Goal: Task Accomplishment & Management: Use online tool/utility

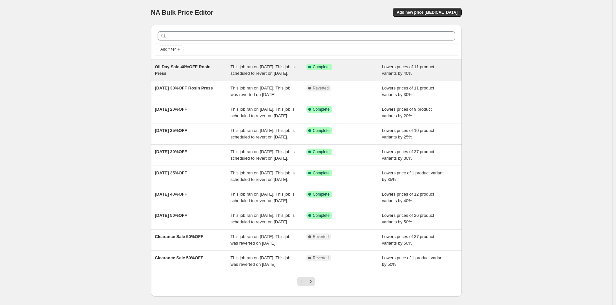
click at [278, 76] on span "This job ran on [DATE]. This job is scheduled to revert on [DATE]." at bounding box center [262, 69] width 64 height 11
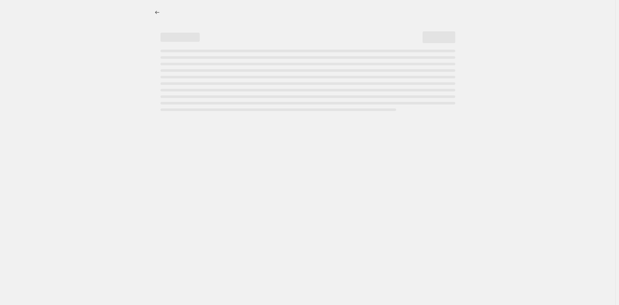
select select "percentage"
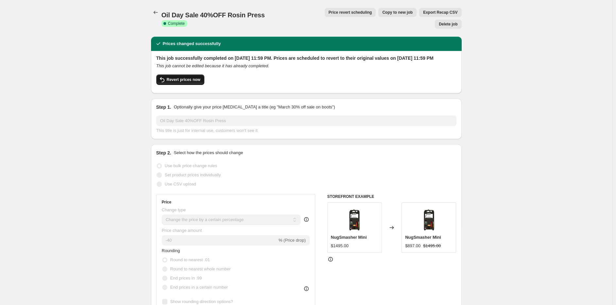
click at [171, 77] on span "Revert prices now" at bounding box center [184, 79] width 34 height 5
checkbox input "false"
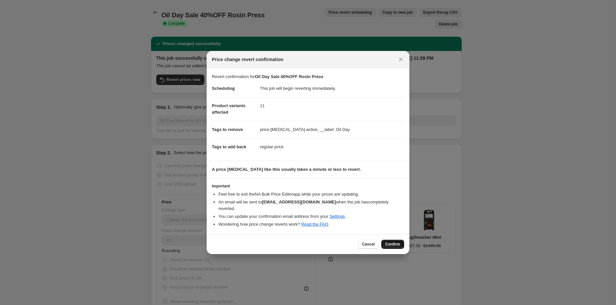
click at [397, 240] on button "Confirm" at bounding box center [392, 244] width 23 height 9
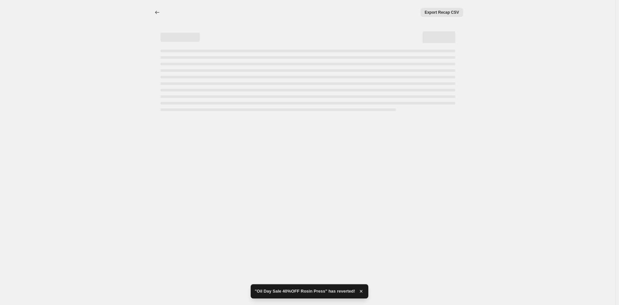
select select "percentage"
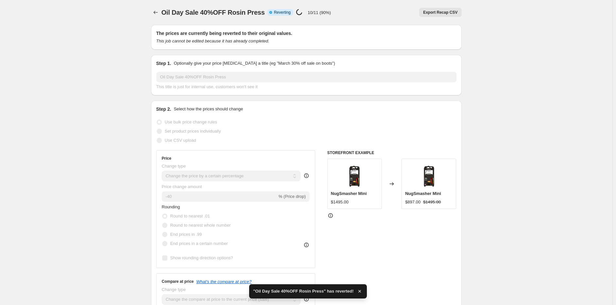
checkbox input "true"
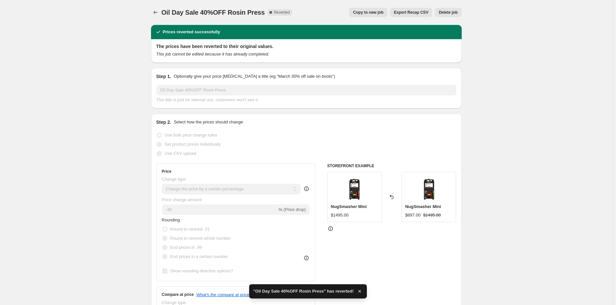
click at [371, 10] on span "Copy to new job" at bounding box center [368, 12] width 30 height 5
select select "percentage"
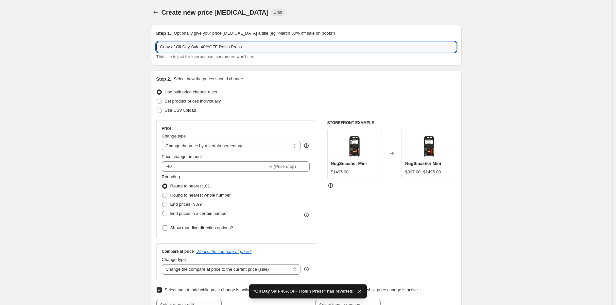
drag, startPoint x: 178, startPoint y: 48, endPoint x: 44, endPoint y: 62, distance: 134.7
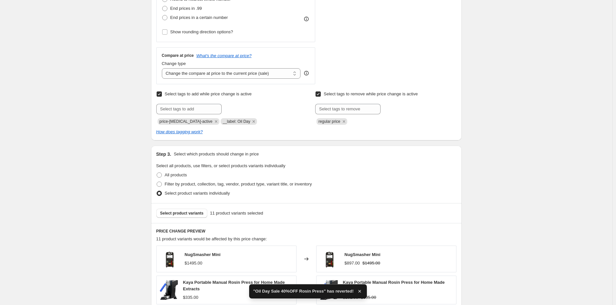
type input "Oil Day Sale 40%OFF Rosin Press"
drag, startPoint x: 520, startPoint y: 150, endPoint x: 470, endPoint y: 190, distance: 63.5
click at [520, 151] on div "Create new price [MEDICAL_DATA]. This page is ready Create new price [MEDICAL_D…" at bounding box center [306, 160] width 612 height 712
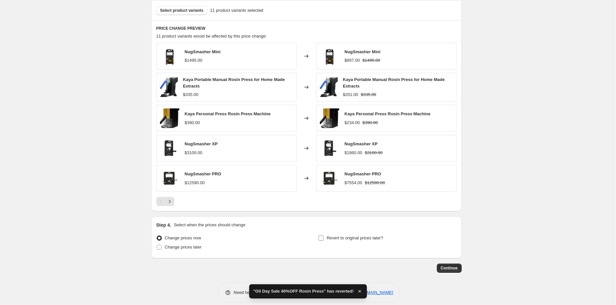
scroll to position [406, 0]
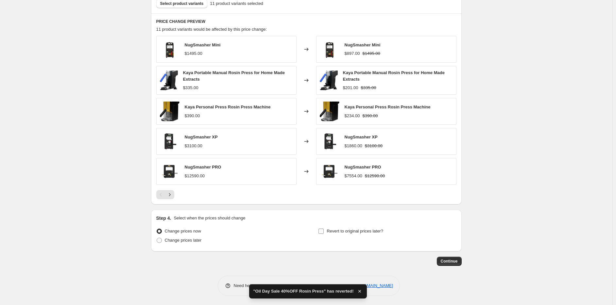
click at [374, 228] on span "Revert to original prices later?" at bounding box center [354, 231] width 57 height 7
click at [323, 229] on input "Revert to original prices later?" at bounding box center [320, 231] width 5 height 5
checkbox input "true"
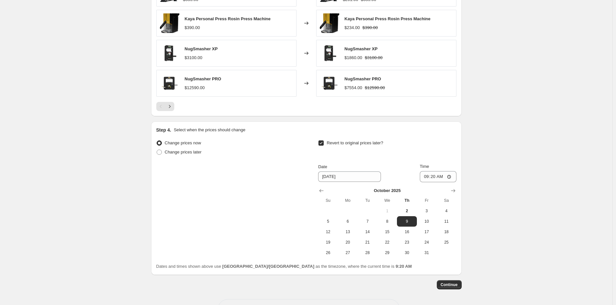
scroll to position [518, 0]
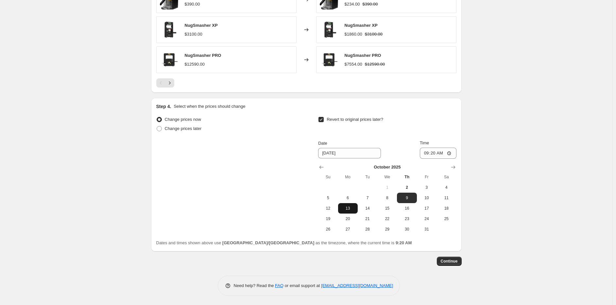
click at [353, 207] on span "13" at bounding box center [347, 208] width 14 height 5
type input "[DATE]"
click at [424, 153] on input "09:20" at bounding box center [438, 153] width 37 height 11
type input "23:59"
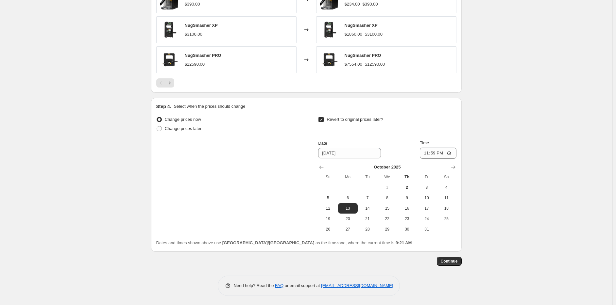
click at [449, 262] on span "Continue" at bounding box center [448, 261] width 17 height 5
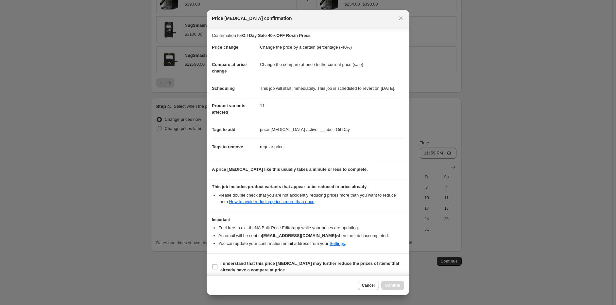
scroll to position [10, 0]
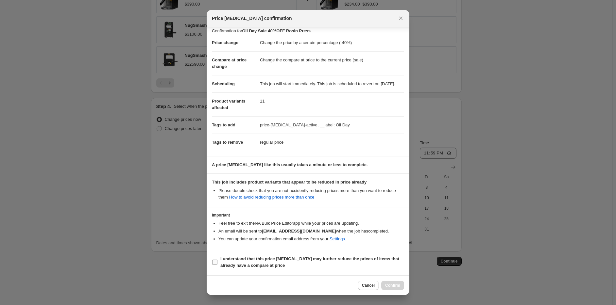
click at [224, 261] on b "I understand that this price [MEDICAL_DATA] may further reduce the prices of it…" at bounding box center [309, 261] width 179 height 11
click at [217, 261] on input "I understand that this price [MEDICAL_DATA] may further reduce the prices of it…" at bounding box center [214, 262] width 5 height 5
checkbox input "true"
click at [390, 283] on span "Confirm" at bounding box center [392, 285] width 15 height 5
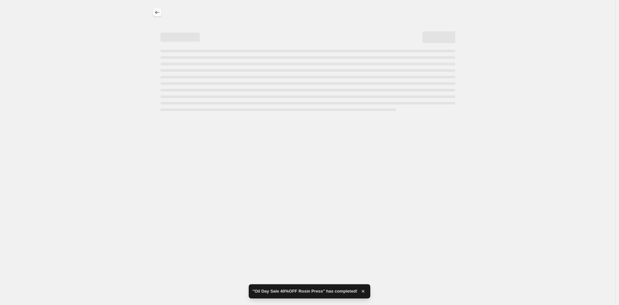
select select "percentage"
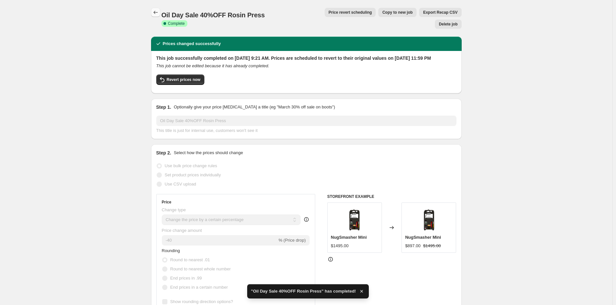
click at [157, 16] on button "Price change jobs" at bounding box center [155, 12] width 9 height 9
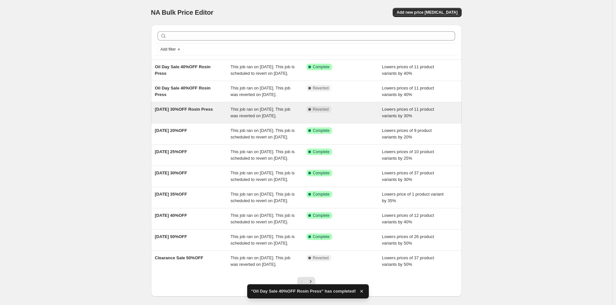
click at [248, 118] on span "This job ran on [DATE]. This job was reverted on [DATE]." at bounding box center [260, 112] width 60 height 11
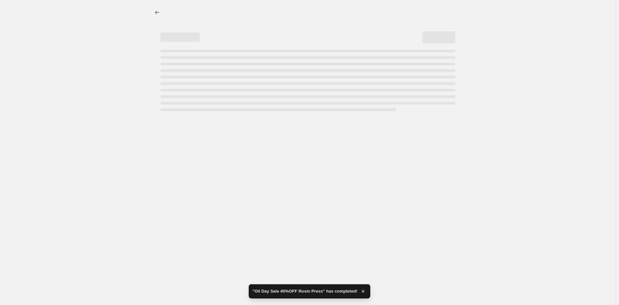
select select "percentage"
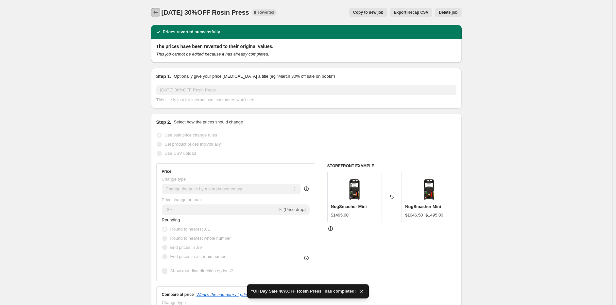
click at [157, 10] on icon "Price change jobs" at bounding box center [155, 12] width 7 height 7
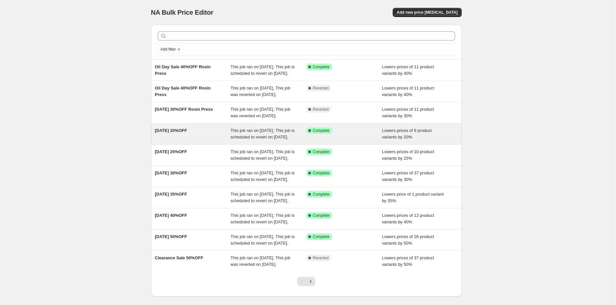
click at [374, 140] on div "Success Complete Complete" at bounding box center [344, 133] width 76 height 13
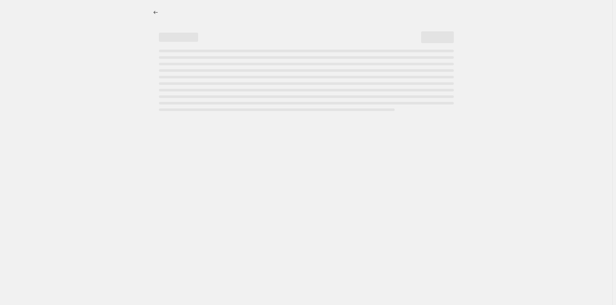
select select "percentage"
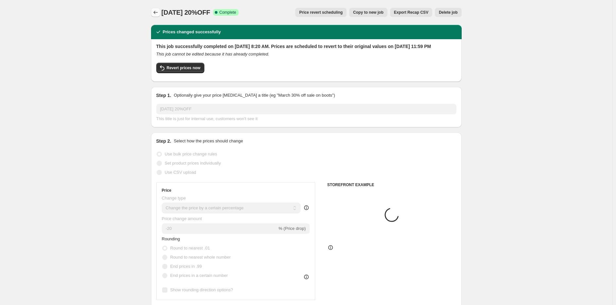
click at [156, 13] on icon "Price change jobs" at bounding box center [155, 12] width 7 height 7
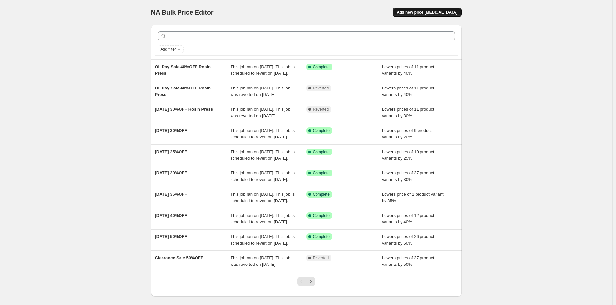
click at [435, 8] on button "Add new price [MEDICAL_DATA]" at bounding box center [426, 12] width 69 height 9
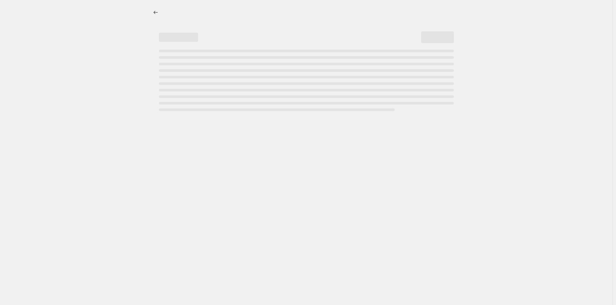
select select "percentage"
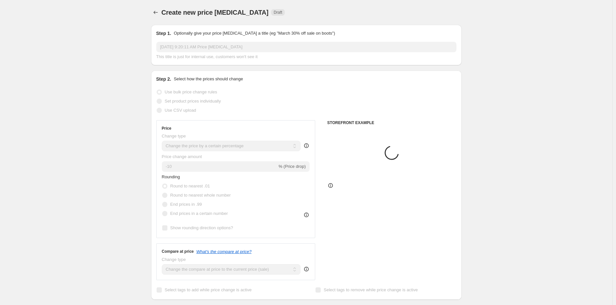
click at [163, 12] on span "Create new price [MEDICAL_DATA]" at bounding box center [214, 12] width 107 height 7
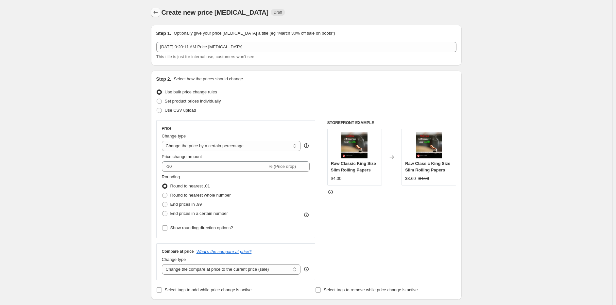
click at [158, 11] on icon "Price change jobs" at bounding box center [155, 12] width 7 height 7
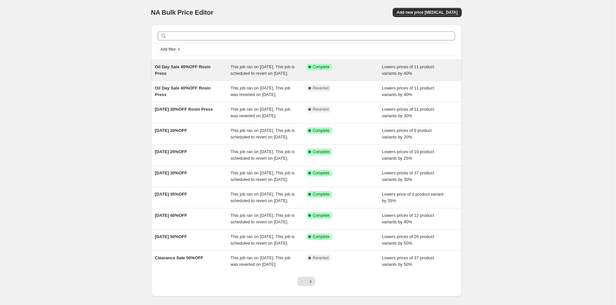
click at [278, 77] on div "This job ran on [DATE]. This job is scheduled to revert on [DATE]." at bounding box center [268, 70] width 76 height 13
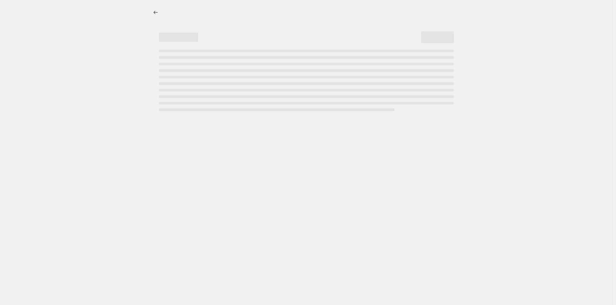
select select "percentage"
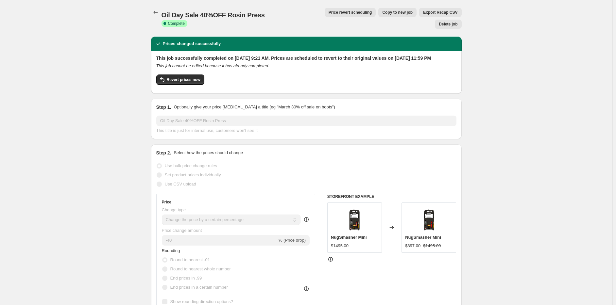
click at [382, 12] on span "Copy to new job" at bounding box center [397, 12] width 30 height 5
select select "percentage"
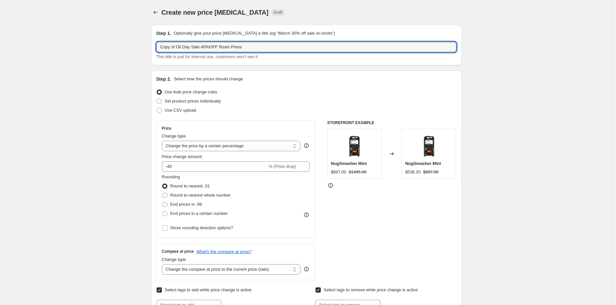
drag, startPoint x: 178, startPoint y: 45, endPoint x: 125, endPoint y: 51, distance: 53.2
type input "Oil Day Sale 40%OFF Rosin Press"
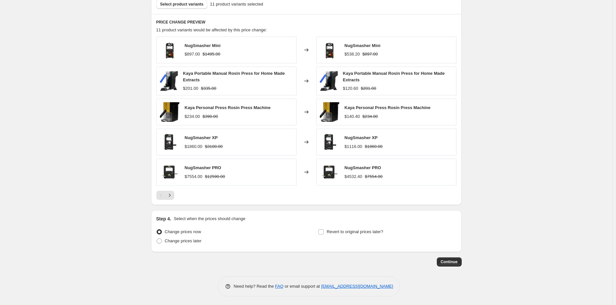
scroll to position [406, 0]
click at [169, 241] on span "Change prices later" at bounding box center [183, 240] width 37 height 5
click at [157, 238] on input "Change prices later" at bounding box center [156, 238] width 0 height 0
radio input "true"
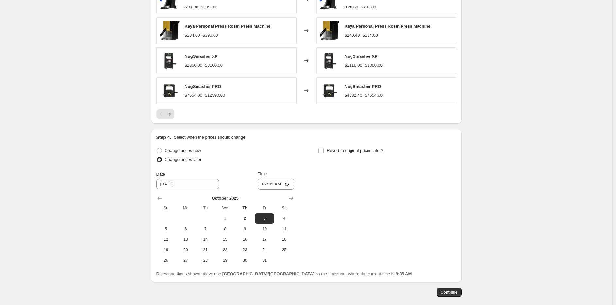
scroll to position [518, 0]
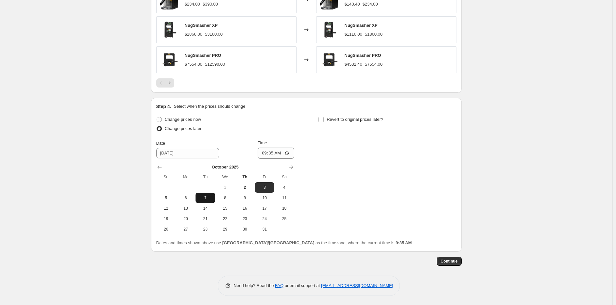
click at [202, 194] on button "7" at bounding box center [205, 198] width 20 height 10
type input "[DATE]"
click at [266, 149] on input "09:35" at bounding box center [275, 153] width 37 height 11
type input "00:00"
click at [346, 124] on div "Revert to original prices later?" at bounding box center [387, 125] width 138 height 20
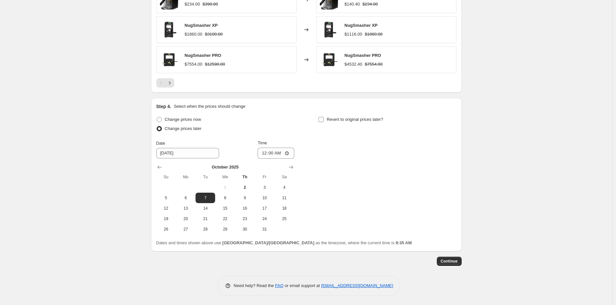
click at [354, 118] on span "Revert to original prices later?" at bounding box center [354, 119] width 57 height 5
click at [323, 118] on input "Revert to original prices later?" at bounding box center [320, 119] width 5 height 5
checkbox input "true"
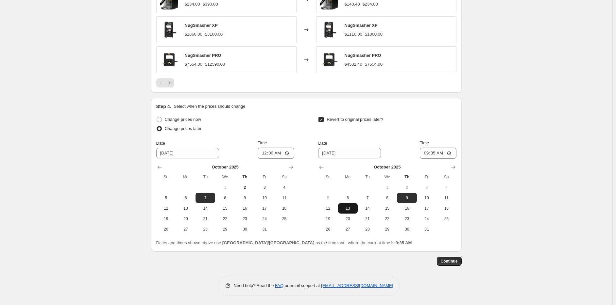
click at [353, 208] on span "13" at bounding box center [347, 208] width 14 height 5
type input "[DATE]"
click at [423, 155] on input "09:35" at bounding box center [438, 153] width 37 height 11
type input "23:59"
drag, startPoint x: 529, startPoint y: 105, endPoint x: 529, endPoint y: 114, distance: 9.1
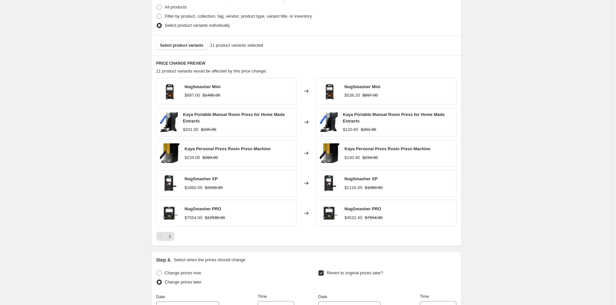
scroll to position [354, 0]
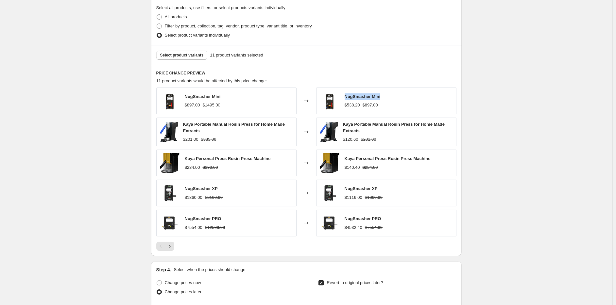
drag, startPoint x: 358, startPoint y: 95, endPoint x: 393, endPoint y: 95, distance: 34.3
click at [393, 95] on div "NugSmasher Mini $538.20 $897.00" at bounding box center [386, 101] width 140 height 27
copy span "NugSmasher Mini"
click at [171, 56] on span "Select product variants" at bounding box center [181, 55] width 43 height 5
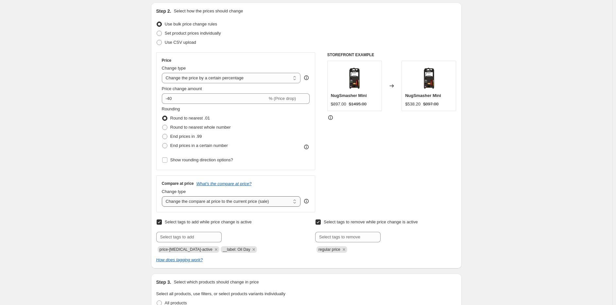
scroll to position [57, 0]
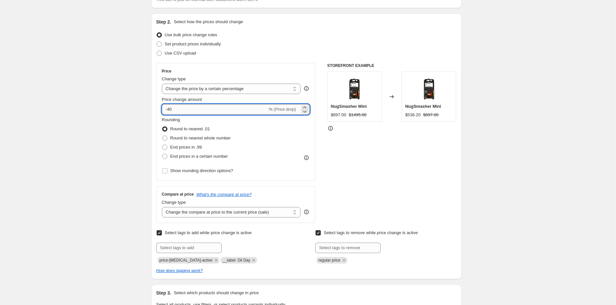
click at [182, 107] on input "-40" at bounding box center [215, 109] width 106 height 10
type input "-4"
type input "-50"
click at [472, 179] on div "Create new price [MEDICAL_DATA]. This page is ready Create new price [MEDICAL_D…" at bounding box center [306, 271] width 612 height 657
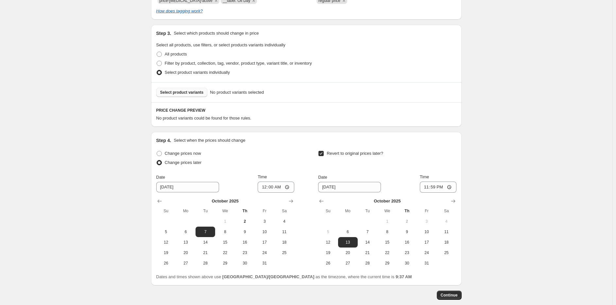
scroll to position [318, 0]
click at [172, 87] on button "Select product variants" at bounding box center [181, 91] width 51 height 9
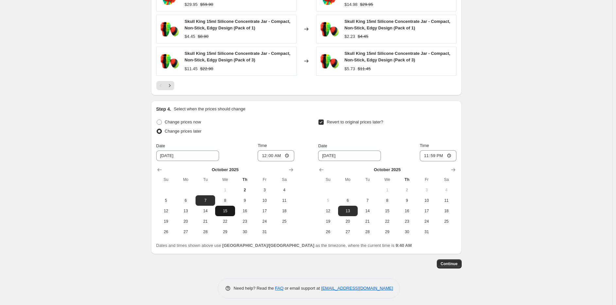
scroll to position [524, 0]
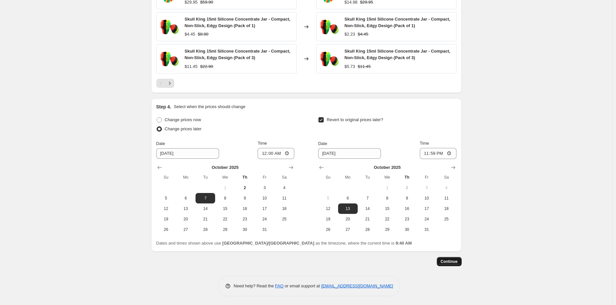
click at [457, 263] on span "Continue" at bounding box center [448, 261] width 17 height 5
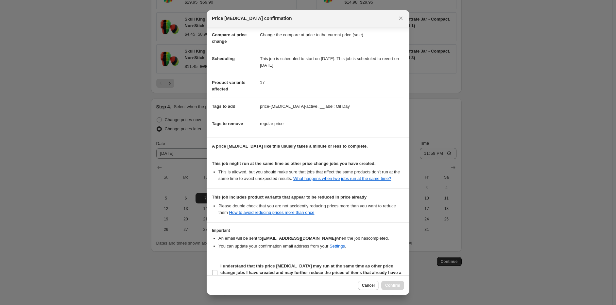
scroll to position [42, 0]
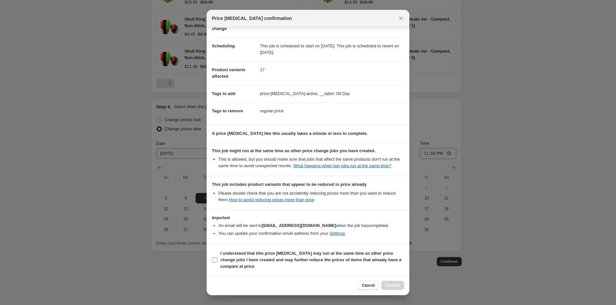
click at [229, 251] on b "I understand that this price [MEDICAL_DATA] may run at the same time as other p…" at bounding box center [310, 260] width 181 height 18
click at [217, 257] on input "I understand that this price [MEDICAL_DATA] may run at the same time as other p…" at bounding box center [214, 259] width 5 height 5
checkbox input "true"
click at [392, 285] on span "Confirm" at bounding box center [392, 285] width 15 height 5
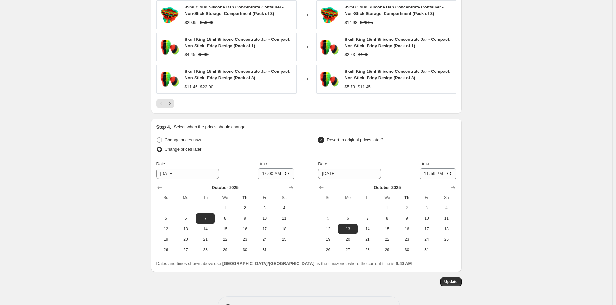
scroll to position [563, 0]
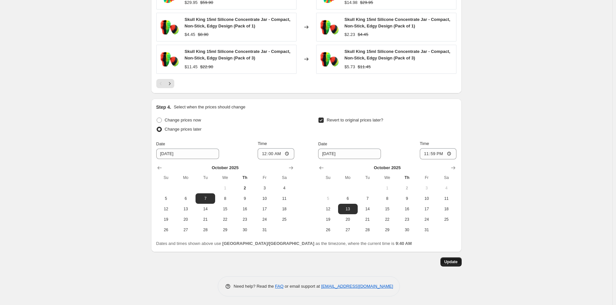
click at [449, 264] on button "Update" at bounding box center [450, 261] width 21 height 9
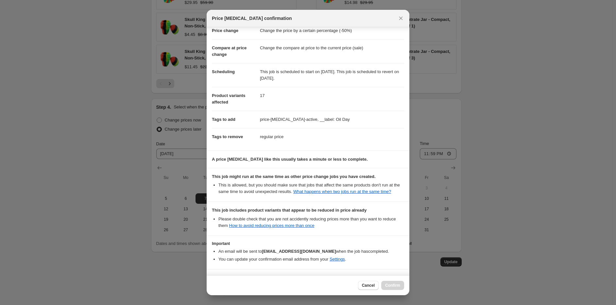
scroll to position [42, 0]
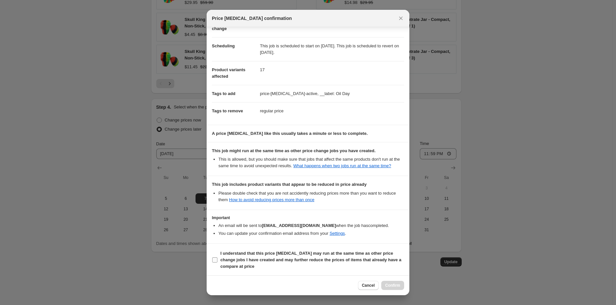
drag, startPoint x: 234, startPoint y: 255, endPoint x: 275, endPoint y: 259, distance: 42.0
click at [234, 256] on span "I understand that this price [MEDICAL_DATA] may run at the same time as other p…" at bounding box center [312, 260] width 184 height 20
click at [217, 257] on input "I understand that this price [MEDICAL_DATA] may run at the same time as other p…" at bounding box center [214, 259] width 5 height 5
checkbox input "true"
click at [390, 283] on span "Confirm" at bounding box center [392, 285] width 15 height 5
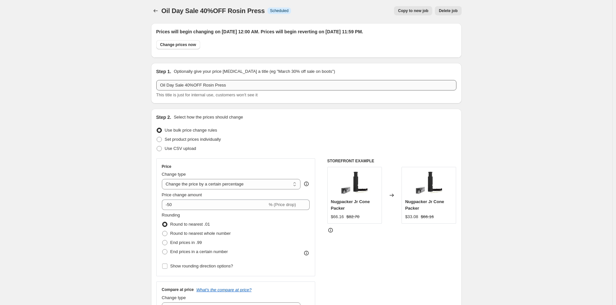
scroll to position [0, 0]
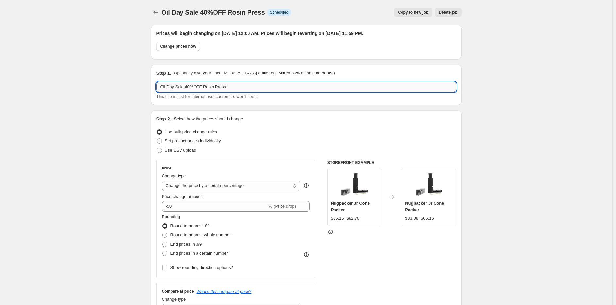
click at [191, 87] on input "Oil Day Sale 40%OFF Rosin Press" at bounding box center [306, 87] width 300 height 10
drag, startPoint x: 221, startPoint y: 89, endPoint x: 316, endPoint y: 97, distance: 95.4
click at [313, 96] on div "Oil Day Sale 50%OFF Rosin Press This title is just for internal use, customers …" at bounding box center [306, 91] width 300 height 18
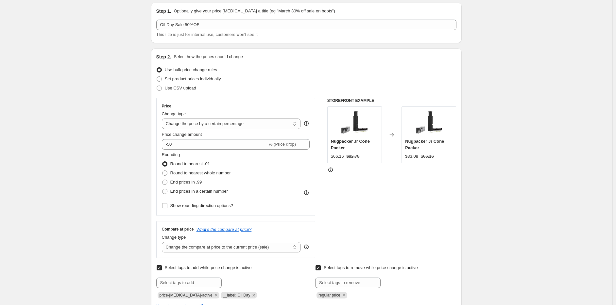
scroll to position [32, 0]
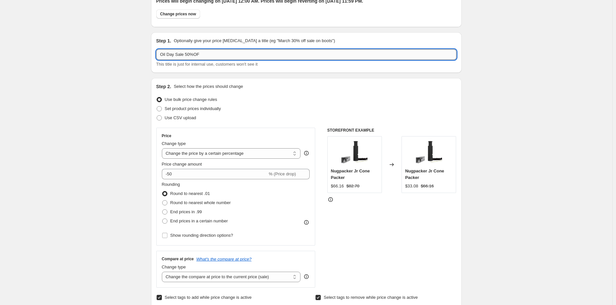
click at [231, 58] on input "Oil Day Sale 50%OF" at bounding box center [306, 54] width 300 height 10
type input "Oil Day Sale 50%OFF"
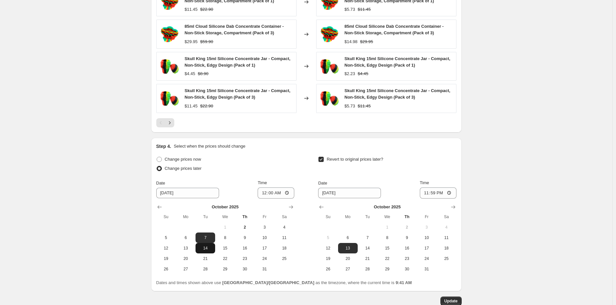
scroll to position [563, 0]
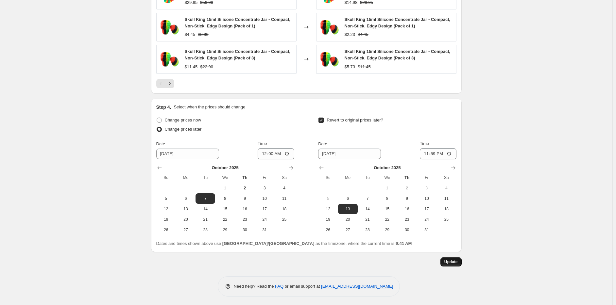
click at [456, 261] on span "Update" at bounding box center [450, 261] width 13 height 5
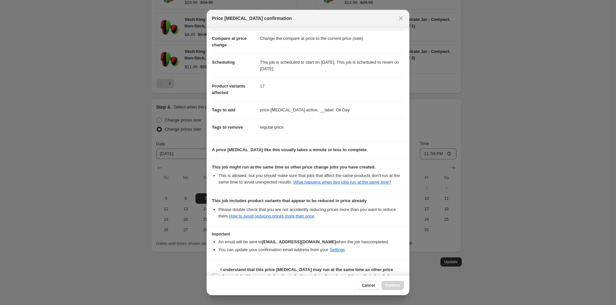
scroll to position [42, 0]
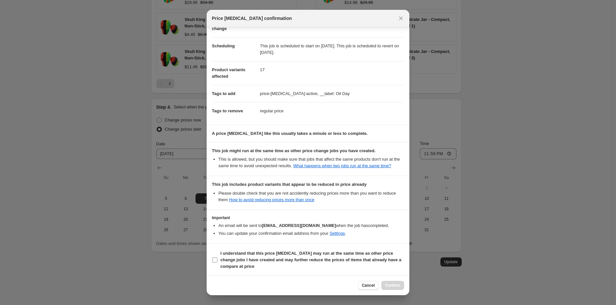
click at [221, 259] on b "I understand that this price [MEDICAL_DATA] may run at the same time as other p…" at bounding box center [310, 260] width 181 height 18
click at [217, 259] on input "I understand that this price [MEDICAL_DATA] may run at the same time as other p…" at bounding box center [214, 259] width 5 height 5
checkbox input "true"
click at [396, 286] on span "Confirm" at bounding box center [392, 285] width 15 height 5
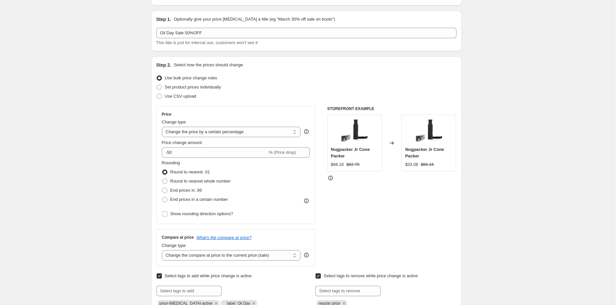
scroll to position [0, 0]
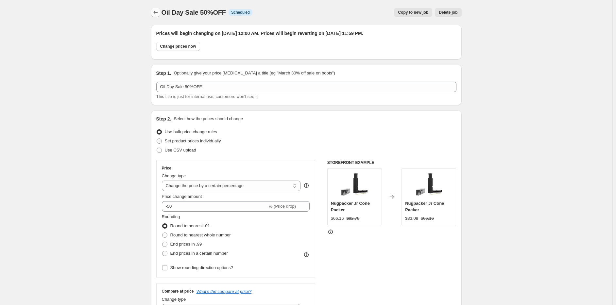
click at [158, 13] on icon "Price change jobs" at bounding box center [155, 12] width 7 height 7
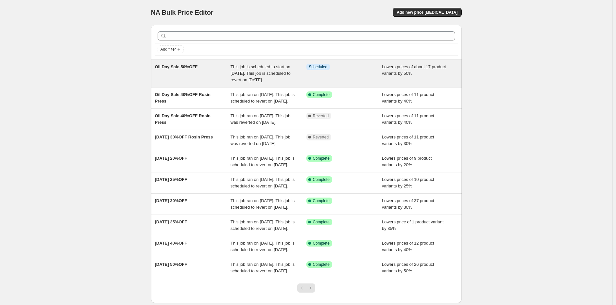
click at [236, 65] on span "This job is scheduled to start on [DATE]. This job is scheduled to revert on [D…" at bounding box center [260, 73] width 60 height 18
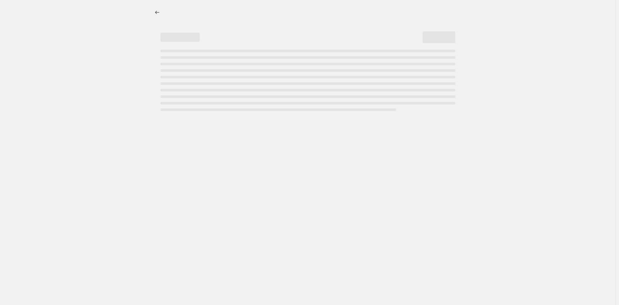
select select "percentage"
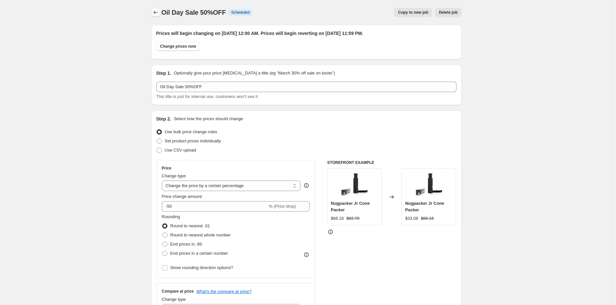
click at [155, 14] on icon "Price change jobs" at bounding box center [155, 12] width 7 height 7
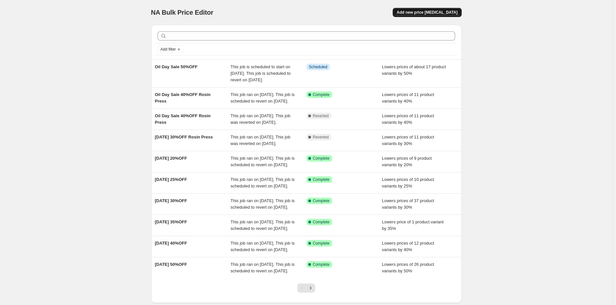
click at [422, 14] on span "Add new price [MEDICAL_DATA]" at bounding box center [426, 12] width 61 height 5
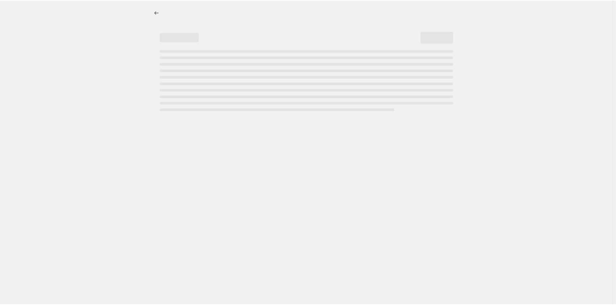
select select "percentage"
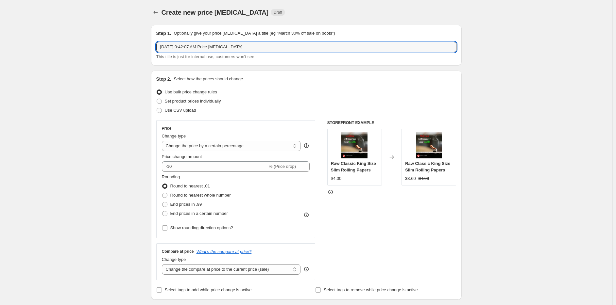
drag, startPoint x: 153, startPoint y: 57, endPoint x: 66, endPoint y: 69, distance: 88.2
type input "Oil Day Sale 40%OFF"
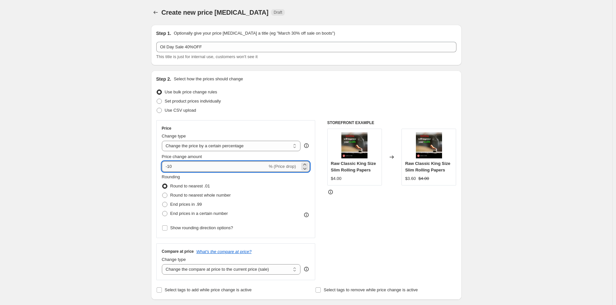
click at [196, 167] on input "-10" at bounding box center [215, 166] width 106 height 10
type input "-1"
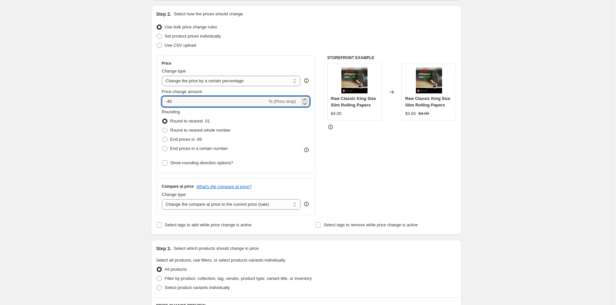
scroll to position [98, 0]
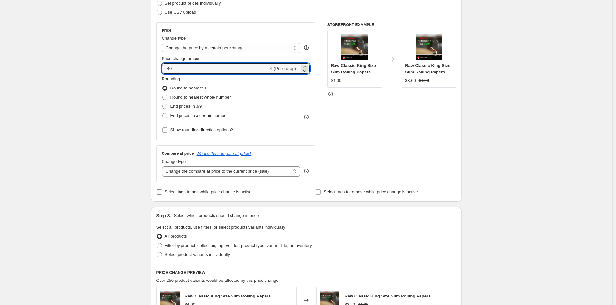
type input "-40"
click at [171, 190] on span "Select tags to add while price change is active" at bounding box center [208, 191] width 87 height 5
click at [162, 190] on input "Select tags to add while price change is active" at bounding box center [158, 191] width 5 height 5
checkbox input "true"
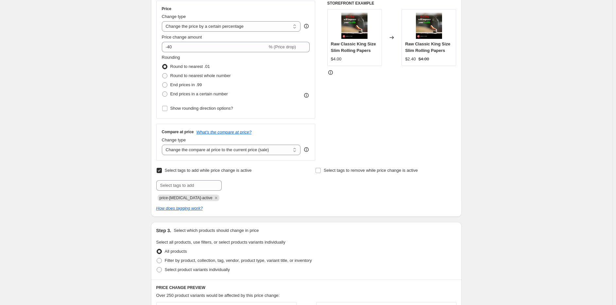
scroll to position [130, 0]
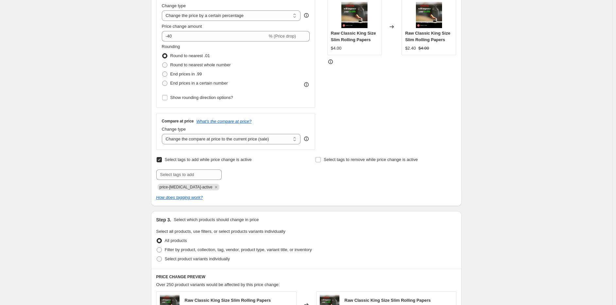
click at [316, 160] on div "Select tags to add while price change is active Submit price-change-job-active …" at bounding box center [306, 172] width 300 height 35
click at [327, 162] on span "Select tags to remove while price change is active" at bounding box center [370, 159] width 94 height 5
click at [321, 162] on input "Select tags to remove while price change is active" at bounding box center [317, 159] width 5 height 5
checkbox input "true"
click at [329, 177] on input "text" at bounding box center [347, 175] width 65 height 10
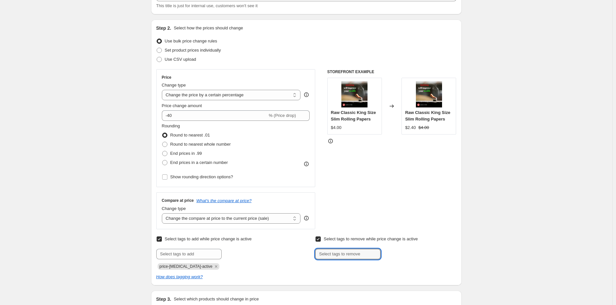
scroll to position [0, 0]
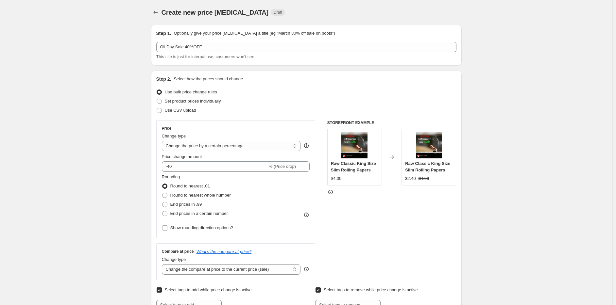
click at [163, 17] on div "Create new price change job. This page is ready Create new price change job Dra…" at bounding box center [306, 12] width 310 height 25
click at [158, 15] on icon "Price change jobs" at bounding box center [155, 12] width 7 height 7
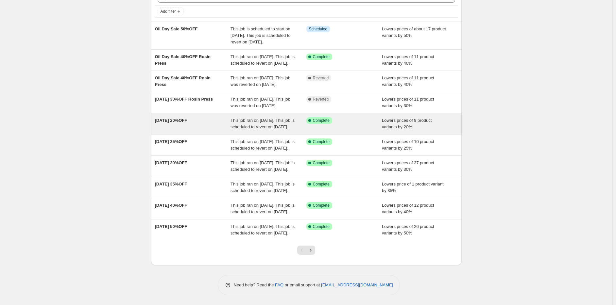
scroll to position [98, 0]
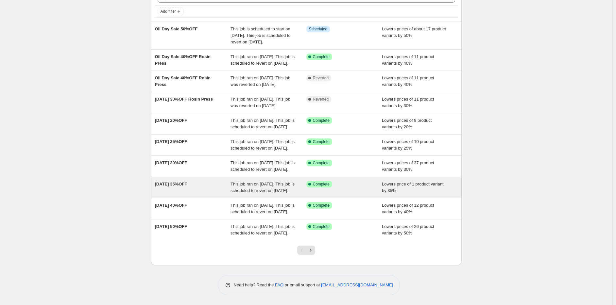
click at [270, 181] on div "This job ran on [DATE]. This job is scheduled to revert on [DATE]." at bounding box center [268, 187] width 76 height 13
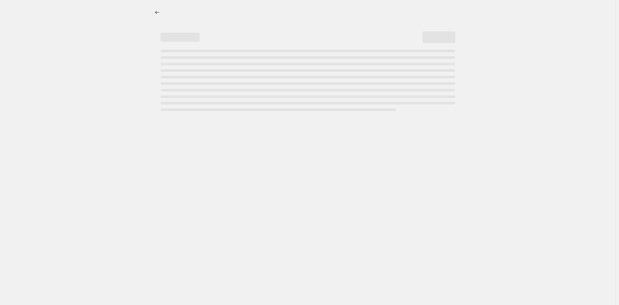
select select "percentage"
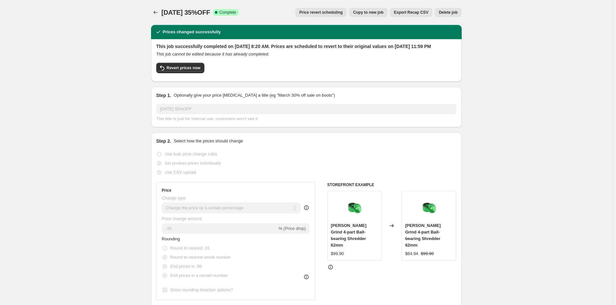
click at [376, 11] on span "Copy to new job" at bounding box center [368, 12] width 30 height 5
select select "percentage"
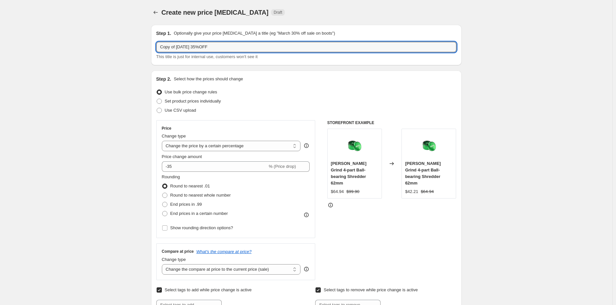
drag, startPoint x: 178, startPoint y: 45, endPoint x: 108, endPoint y: 48, distance: 70.0
click at [121, 48] on div "Create new price change job. This page is ready Create new price change job Dra…" at bounding box center [306, 295] width 612 height 591
drag, startPoint x: 192, startPoint y: 45, endPoint x: 144, endPoint y: 50, distance: 48.6
click at [144, 50] on div "Create new price change job. This page is ready Create new price change job Dra…" at bounding box center [306, 295] width 326 height 591
click at [177, 45] on input "Oil Day 35%OFF" at bounding box center [306, 47] width 300 height 10
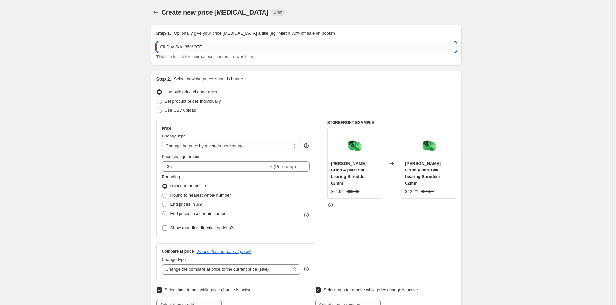
click at [190, 46] on input "Oil Day Sale 35%OFF" at bounding box center [306, 47] width 300 height 10
type input "Oil Day Sale 40%OFF"
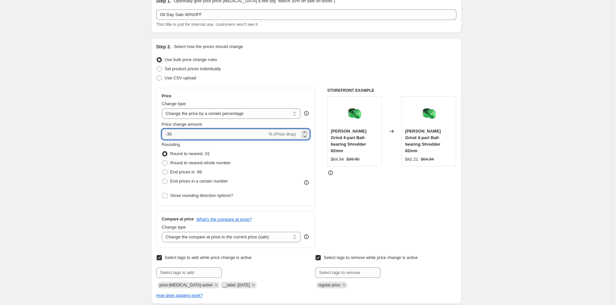
click at [201, 130] on input "-35" at bounding box center [215, 134] width 106 height 10
type input "-3"
type input "-40"
click at [523, 212] on div "Create new price change job. This page is ready Create new price change job Dra…" at bounding box center [306, 263] width 612 height 591
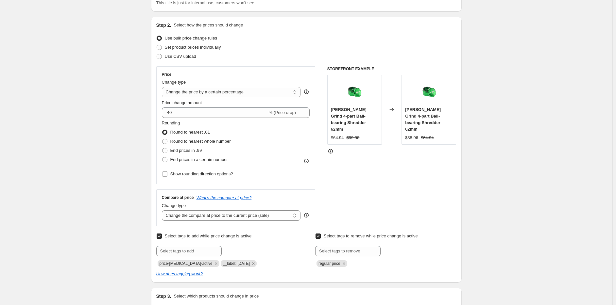
scroll to position [65, 0]
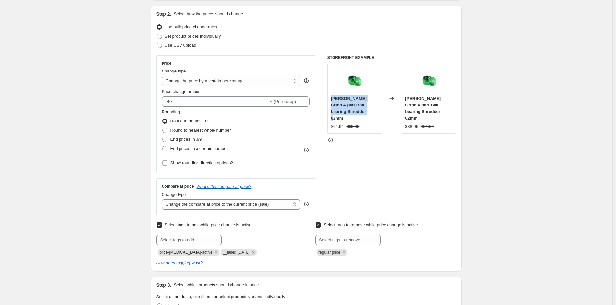
drag, startPoint x: 331, startPoint y: 97, endPoint x: 356, endPoint y: 113, distance: 29.3
click at [356, 113] on div "Kaya Swift Grind 4-part Ball-bearing Shredder 62mm $64.94 $99.90" at bounding box center [354, 99] width 55 height 70
copy span "Kaya Swift Grind 4-part Ball-bearing Shredder 62mm"
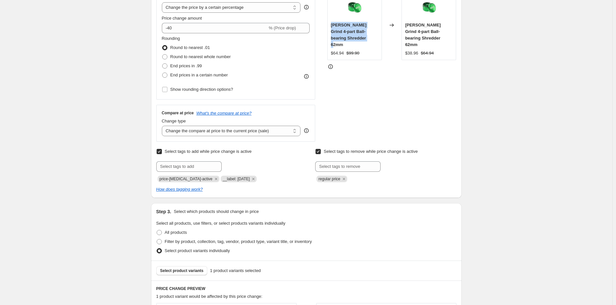
scroll to position [229, 0]
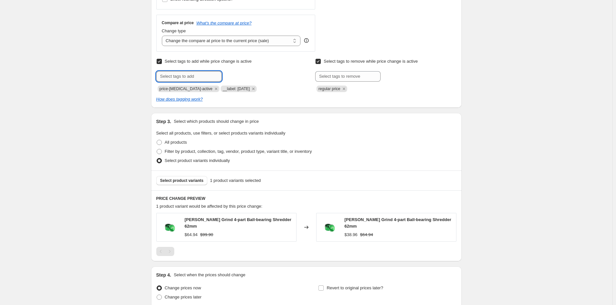
click at [188, 77] on input "text" at bounding box center [188, 76] width 65 height 10
type input "__label: Oil Day"
drag, startPoint x: 242, startPoint y: 77, endPoint x: 252, endPoint y: 86, distance: 13.4
click at [242, 78] on span "__label: Oil..." at bounding box center [248, 76] width 24 height 5
click at [250, 88] on icon "Remove __label: Labour Day" at bounding box center [253, 89] width 6 height 6
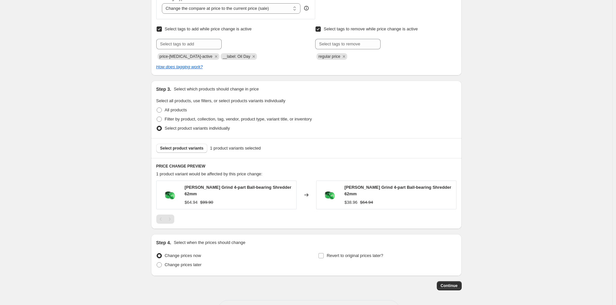
scroll to position [261, 0]
click at [183, 147] on span "Select product variants" at bounding box center [181, 148] width 43 height 5
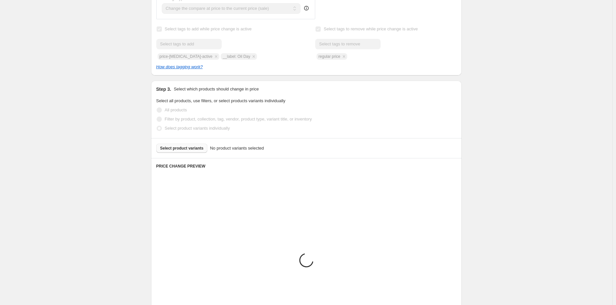
scroll to position [239, 0]
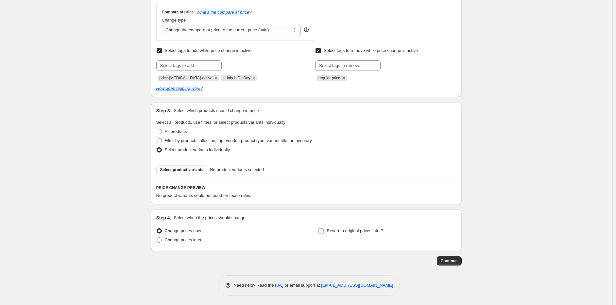
click at [176, 170] on span "Select product variants" at bounding box center [181, 169] width 43 height 5
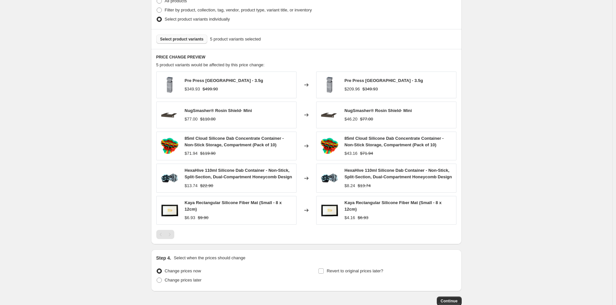
scroll to position [410, 0]
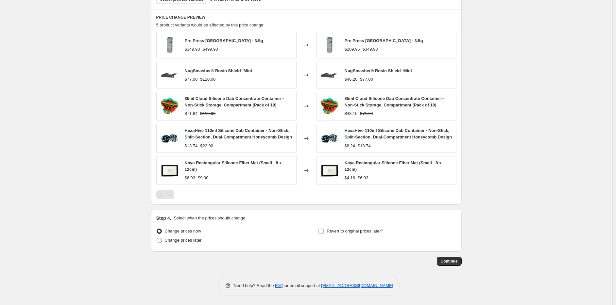
click at [185, 238] on span "Change prices later" at bounding box center [183, 240] width 37 height 5
click at [157, 238] on input "Change prices later" at bounding box center [156, 238] width 0 height 0
radio input "true"
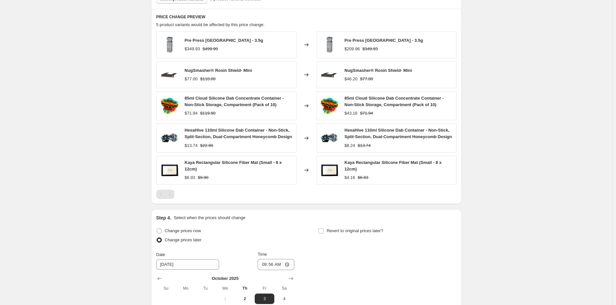
scroll to position [475, 0]
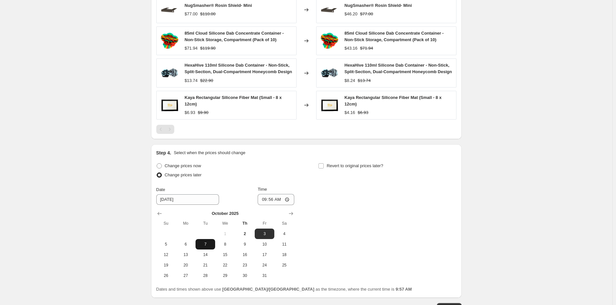
click at [206, 240] on button "7" at bounding box center [205, 244] width 20 height 10
type input "[DATE]"
click at [264, 200] on input "09:56" at bounding box center [275, 199] width 37 height 11
type input "00:00"
click at [348, 165] on span "Revert to original prices later?" at bounding box center [354, 165] width 57 height 5
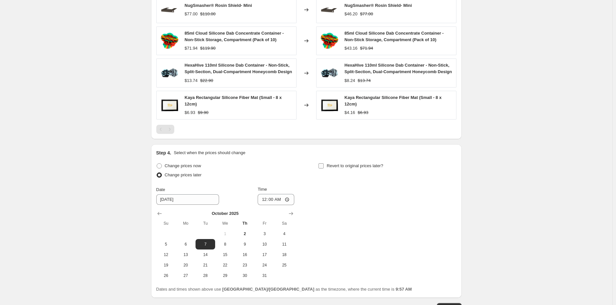
click at [323, 165] on input "Revert to original prices later?" at bounding box center [320, 165] width 5 height 5
checkbox input "true"
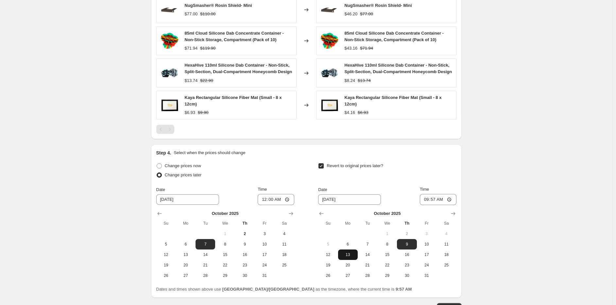
click at [354, 255] on span "13" at bounding box center [347, 254] width 14 height 5
type input "[DATE]"
click at [426, 200] on input "09:57" at bounding box center [438, 199] width 37 height 11
type input "11:49"
type input "23:59"
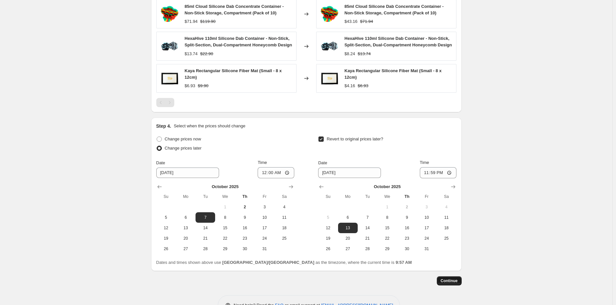
scroll to position [521, 0]
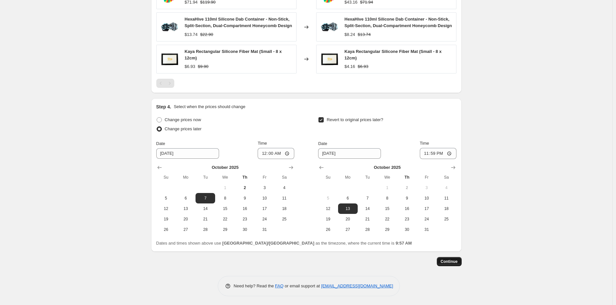
click at [445, 264] on button "Continue" at bounding box center [448, 261] width 25 height 9
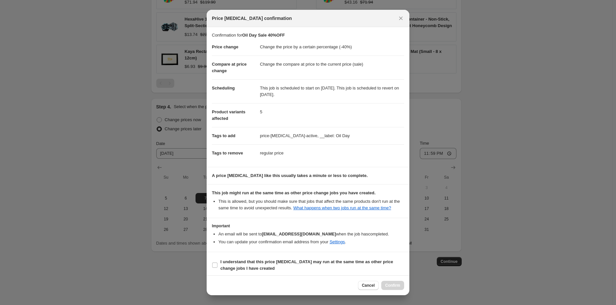
scroll to position [2, 0]
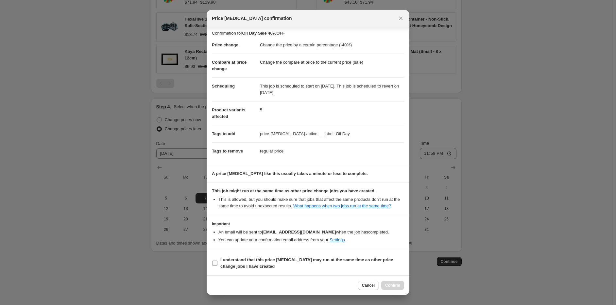
click at [221, 265] on b "I understand that this price change job may run at the same time as other price…" at bounding box center [306, 262] width 173 height 11
click at [217, 265] on input "I understand that this price change job may run at the same time as other price…" at bounding box center [214, 263] width 5 height 5
checkbox input "true"
click at [392, 282] on button "Confirm" at bounding box center [392, 285] width 23 height 9
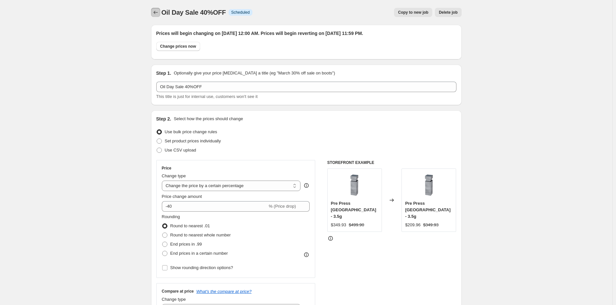
click at [156, 12] on icon "Price change jobs" at bounding box center [155, 12] width 4 height 3
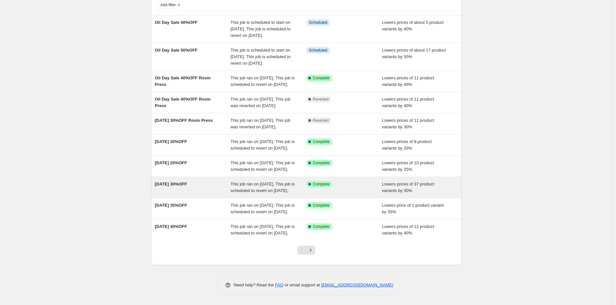
scroll to position [98, 0]
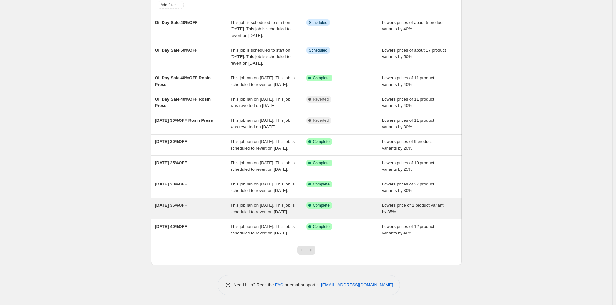
click at [252, 209] on span "This job ran on [DATE]. This job is scheduled to revert on [DATE]." at bounding box center [262, 208] width 64 height 11
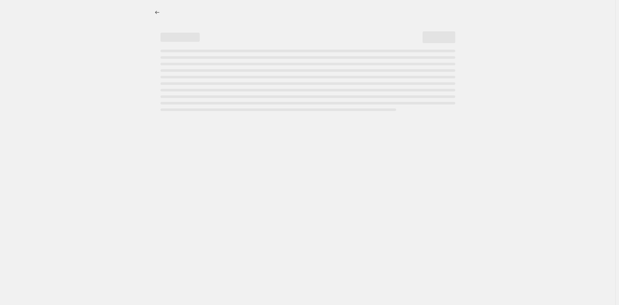
select select "percentage"
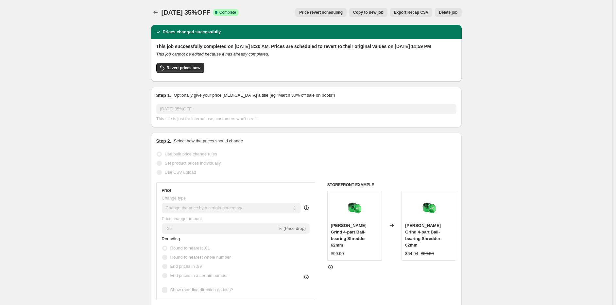
click at [367, 11] on span "Copy to new job" at bounding box center [368, 12] width 30 height 5
select select "percentage"
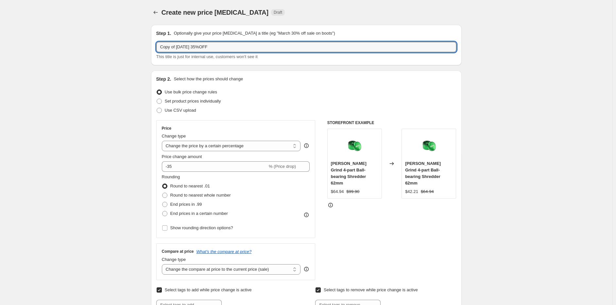
drag, startPoint x: 192, startPoint y: 45, endPoint x: 125, endPoint y: 40, distance: 66.9
click at [125, 40] on div "Create new price change job. This page is ready Create new price change job Dra…" at bounding box center [306, 295] width 612 height 591
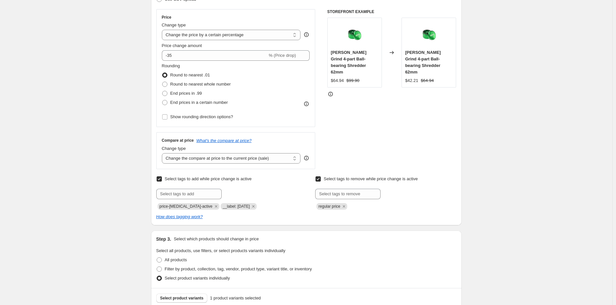
scroll to position [130, 0]
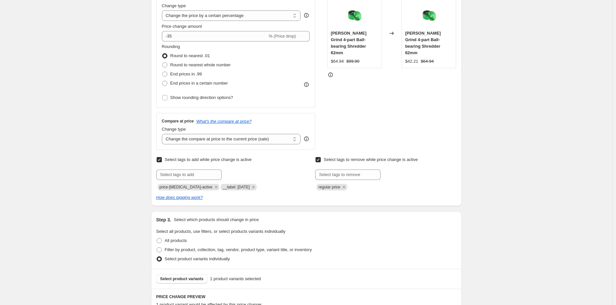
type input "Oil Day Sale 35%OFF"
click at [193, 164] on div "Select tags to add while price change is active Submit price-change-job-active …" at bounding box center [226, 172] width 141 height 35
click at [195, 170] on input "text" at bounding box center [188, 175] width 65 height 10
type input "+"
type input "__label: Oil Day"
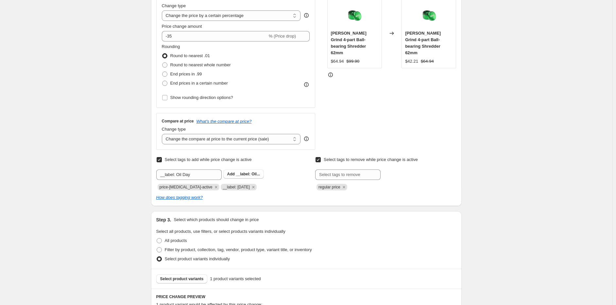
click at [252, 174] on span "__label: Oil..." at bounding box center [248, 174] width 24 height 5
drag, startPoint x: 252, startPoint y: 185, endPoint x: 251, endPoint y: 190, distance: 5.6
click at [251, 185] on icon "Remove __label: Labour Day" at bounding box center [253, 187] width 6 height 6
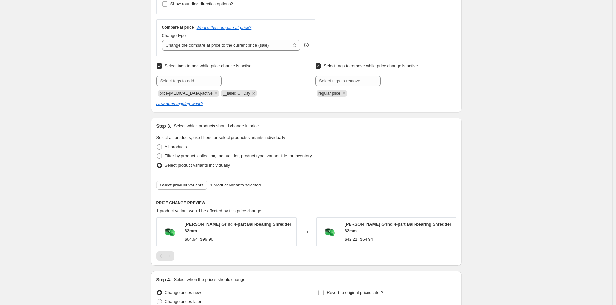
scroll to position [229, 0]
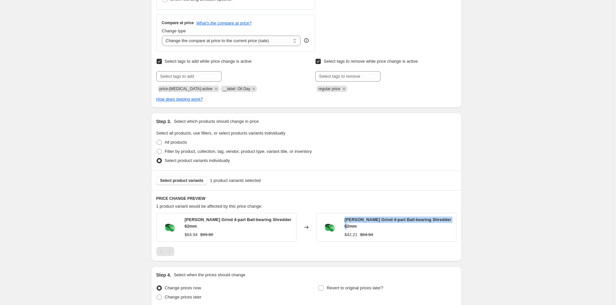
drag, startPoint x: 345, startPoint y: 223, endPoint x: 460, endPoint y: 218, distance: 114.5
click at [460, 218] on div "PRICE CHANGE PREVIEW 1 product variant would be affected by this price change: …" at bounding box center [306, 225] width 310 height 71
copy span "Kaya Swift Grind 4-part Ball-bearing Shredder 62mm"
click at [182, 180] on span "Select product variants" at bounding box center [181, 180] width 43 height 5
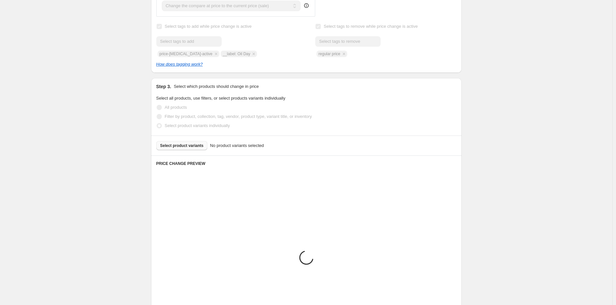
scroll to position [239, 0]
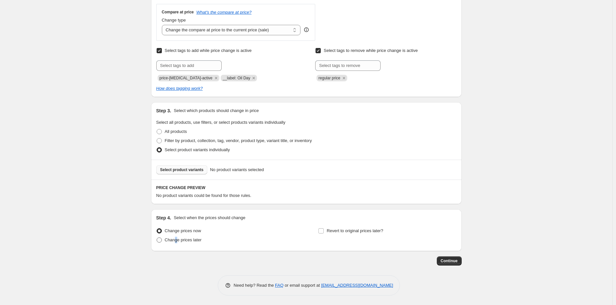
click at [176, 242] on span "Change prices later" at bounding box center [183, 240] width 37 height 5
click at [162, 240] on span at bounding box center [158, 240] width 5 height 5
click at [157, 238] on input "Change prices later" at bounding box center [156, 238] width 0 height 0
radio input "true"
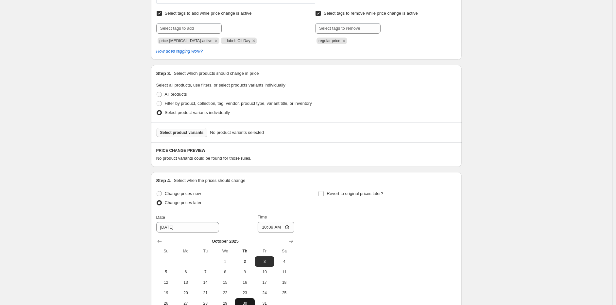
scroll to position [337, 0]
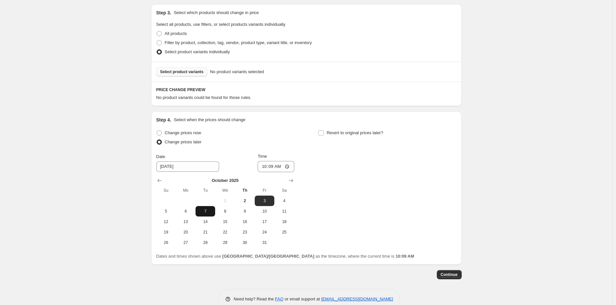
click at [207, 211] on span "7" at bounding box center [205, 211] width 14 height 5
type input "[DATE]"
click at [259, 167] on input "10:09" at bounding box center [275, 166] width 37 height 11
type input "00:00"
click at [353, 136] on label "Revert to original prices later?" at bounding box center [350, 132] width 65 height 9
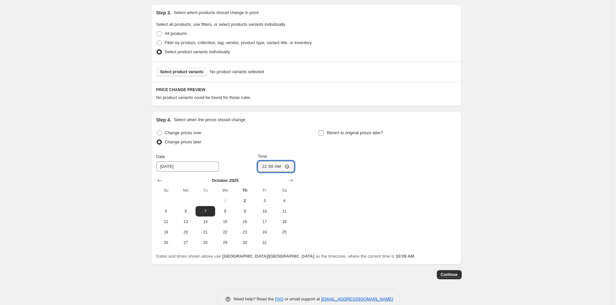
click at [323, 136] on input "Revert to original prices later?" at bounding box center [320, 132] width 5 height 5
checkbox input "true"
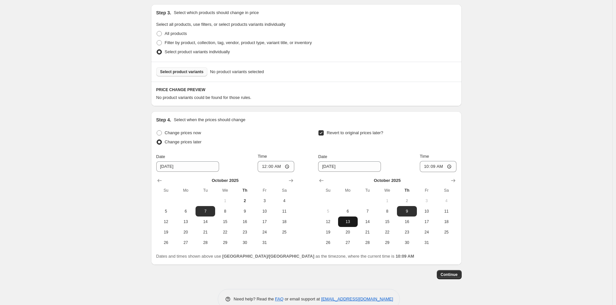
click at [351, 225] on button "13" at bounding box center [348, 222] width 20 height 10
type input "[DATE]"
click at [423, 167] on input "10:09" at bounding box center [438, 166] width 37 height 11
click at [432, 167] on input "11:55" at bounding box center [438, 166] width 37 height 11
type input "23:59"
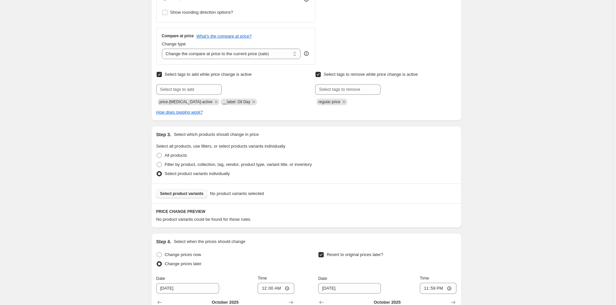
scroll to position [239, 0]
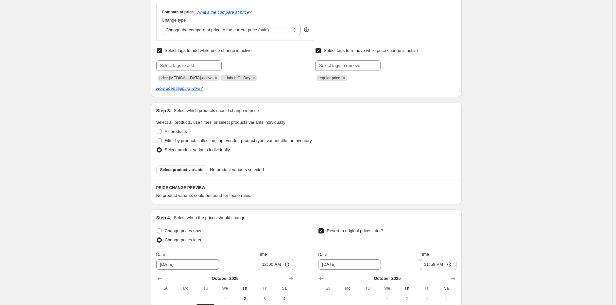
click at [180, 173] on button "Select product variants" at bounding box center [181, 169] width 51 height 9
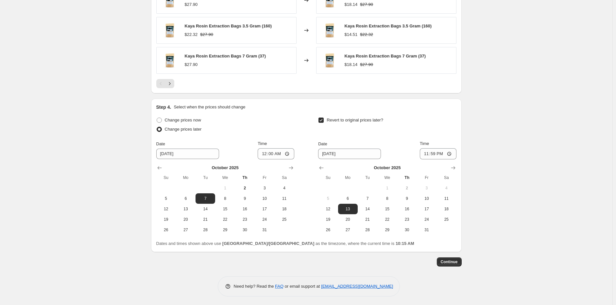
scroll to position [515, 0]
click at [451, 261] on span "Continue" at bounding box center [448, 261] width 17 height 5
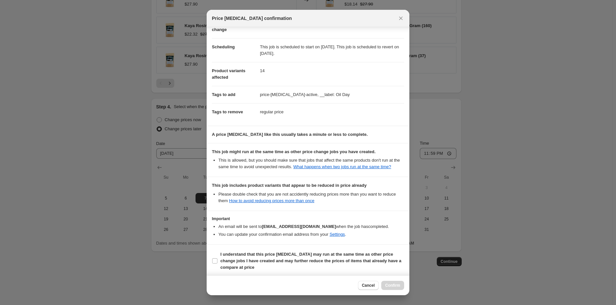
scroll to position [42, 0]
click at [217, 258] on label "I understand that this price [MEDICAL_DATA] may run at the same time as other p…" at bounding box center [308, 260] width 192 height 22
click at [244, 256] on b "I understand that this price [MEDICAL_DATA] may run at the same time as other p…" at bounding box center [310, 260] width 181 height 18
click at [217, 257] on input "I understand that this price [MEDICAL_DATA] may run at the same time as other p…" at bounding box center [214, 259] width 5 height 5
checkbox input "true"
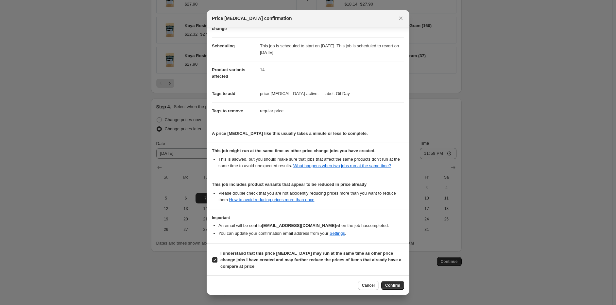
click at [399, 290] on div "Cancel Confirm" at bounding box center [307, 285] width 203 height 20
click at [399, 288] on button "Confirm" at bounding box center [392, 285] width 23 height 9
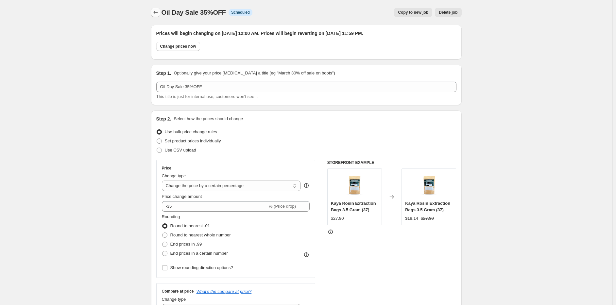
click at [157, 14] on icon "Price change jobs" at bounding box center [155, 12] width 7 height 7
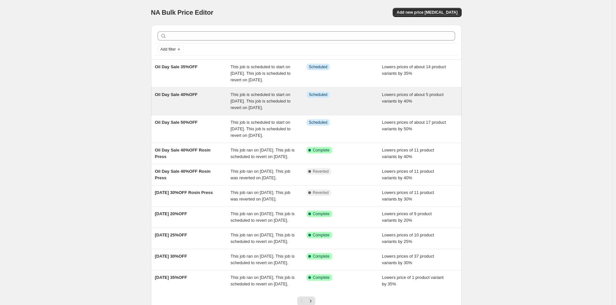
click at [256, 110] on span "This job is scheduled to start on [DATE]. This job is scheduled to revert on [D…" at bounding box center [260, 101] width 60 height 18
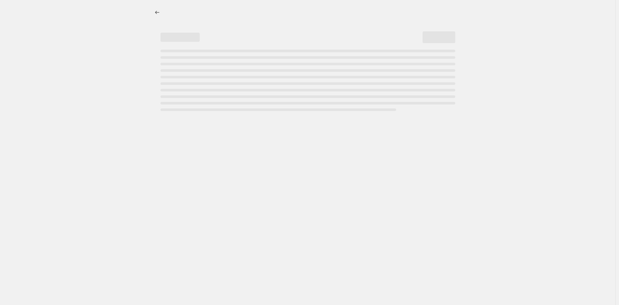
select select "percentage"
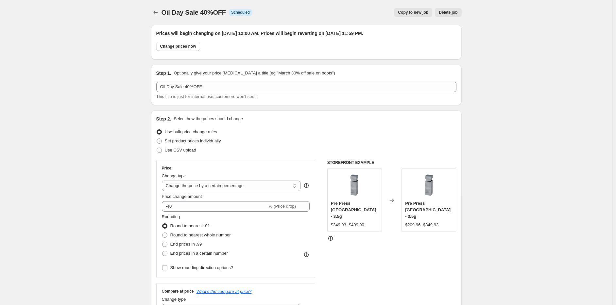
click at [416, 12] on span "Copy to new job" at bounding box center [413, 12] width 30 height 5
select select "percentage"
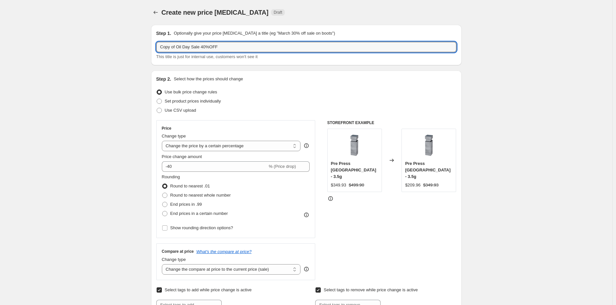
drag, startPoint x: 175, startPoint y: 45, endPoint x: 119, endPoint y: 44, distance: 56.9
click at [187, 46] on input "Oil Day Sale 40%OFF" at bounding box center [306, 47] width 300 height 10
type input "Oil Day Sale 30%OFF"
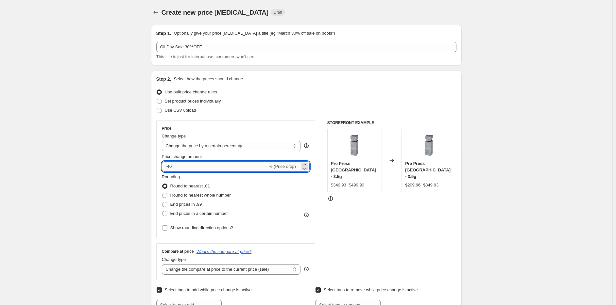
click at [170, 166] on input "-40" at bounding box center [215, 166] width 106 height 10
type input "-30"
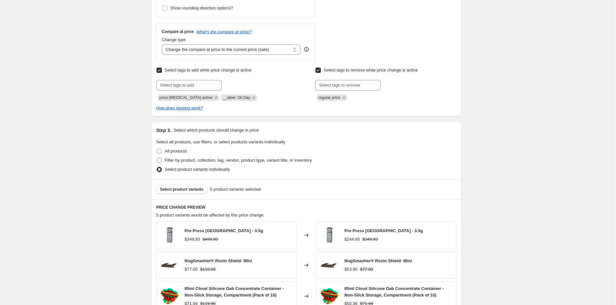
scroll to position [229, 0]
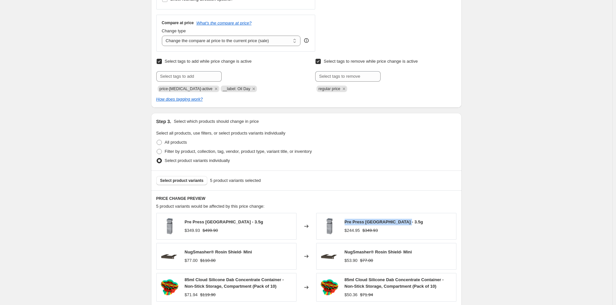
drag, startPoint x: 354, startPoint y: 221, endPoint x: 408, endPoint y: 225, distance: 54.4
click at [408, 225] on div "Pre Press Mold Square - 3.5g $244.95 $349.93" at bounding box center [386, 226] width 140 height 27
copy span "Pre Press Mold Square - 3.5g"
click at [191, 176] on button "Select product variants" at bounding box center [181, 180] width 51 height 9
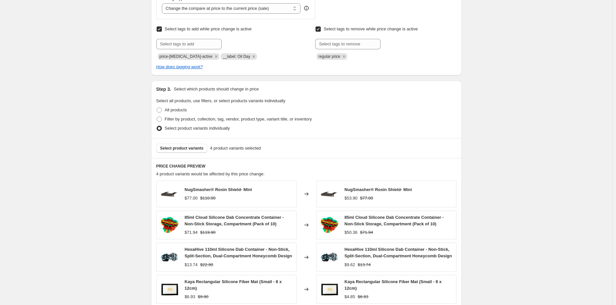
scroll to position [261, 0]
drag, startPoint x: 344, startPoint y: 189, endPoint x: 415, endPoint y: 189, distance: 71.2
click at [415, 189] on div "NugSmasher® Rosin Shield- Mini $53.90 $77.00" at bounding box center [386, 194] width 140 height 27
copy span "NugSmasher® Rosin Shield- Mini"
click at [196, 151] on button "Select product variants" at bounding box center [181, 148] width 51 height 9
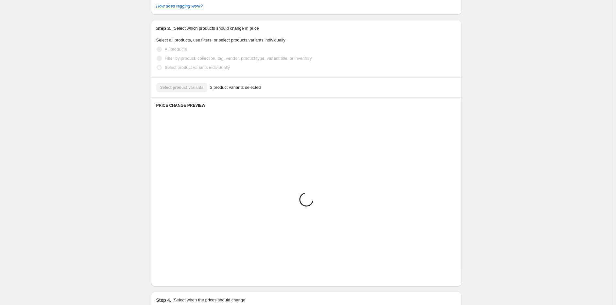
scroll to position [326, 0]
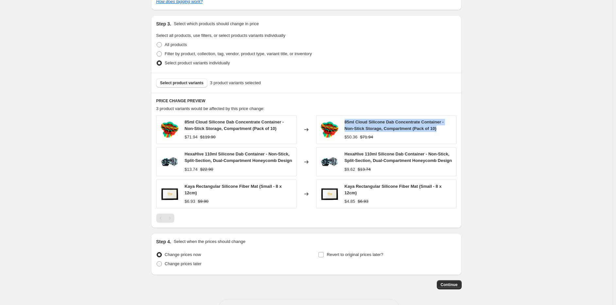
drag, startPoint x: 346, startPoint y: 122, endPoint x: 445, endPoint y: 130, distance: 99.0
click at [445, 130] on div "85ml Cloud Silicone Dab Concentrate Container - Non-Stick Storage, Compartment …" at bounding box center [398, 125] width 108 height 13
copy span "85ml Cloud Silicone Dab Concentrate Container - Non-Stick Storage, Compartment …"
click at [184, 82] on span "Select product variants" at bounding box center [181, 82] width 43 height 5
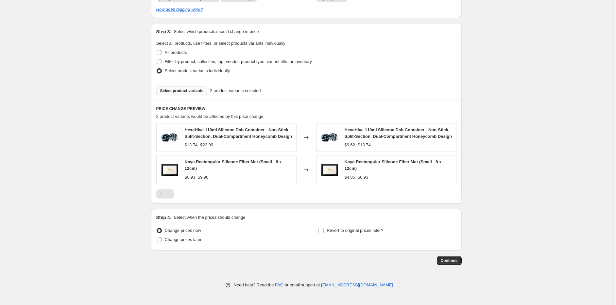
scroll to position [318, 0]
drag, startPoint x: 374, startPoint y: 134, endPoint x: 467, endPoint y: 140, distance: 92.7
click at [342, 130] on div "HexaHive 110ml Silicone Dab Container - Non-Stick, Split-Section, Dual-Compartm…" at bounding box center [386, 138] width 140 height 29
drag, startPoint x: 347, startPoint y: 130, endPoint x: 457, endPoint y: 138, distance: 111.0
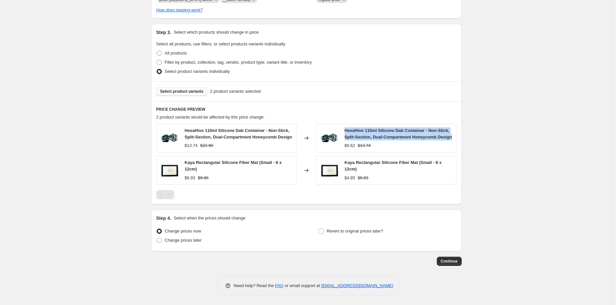
click at [457, 138] on div "PRICE CHANGE PREVIEW 2 product variants would be affected by this price change:…" at bounding box center [306, 152] width 310 height 103
copy span "HexaHive 110ml Silicone Dab Container - Non-Stick, Split-Section, Dual-Compartm…"
click at [179, 92] on span "Select product variants" at bounding box center [181, 91] width 43 height 5
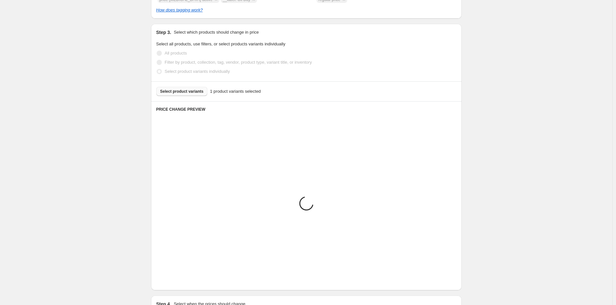
scroll to position [286, 0]
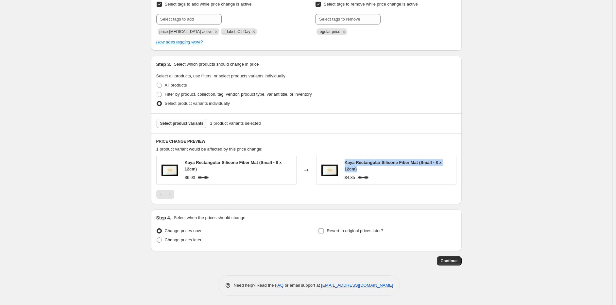
drag, startPoint x: 345, startPoint y: 164, endPoint x: 370, endPoint y: 168, distance: 25.8
click at [370, 168] on div "Kaya Rectangular Silicone Fiber Mat (Small - 8 x 12cm) $4.85 $6.93" at bounding box center [386, 170] width 140 height 29
copy span "Kaya Rectangular Silicone Fiber Mat (Small - 8 x 12cm)"
click at [181, 125] on span "Select product variants" at bounding box center [181, 123] width 43 height 5
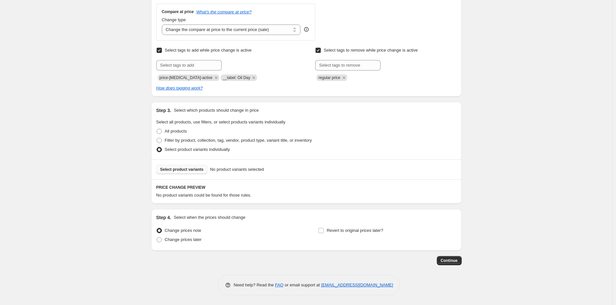
scroll to position [239, 0]
click at [175, 167] on span "Select product variants" at bounding box center [181, 169] width 43 height 5
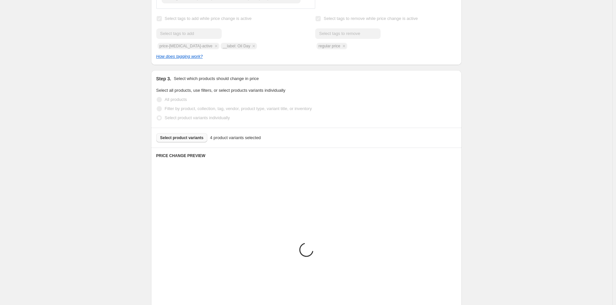
scroll to position [376, 0]
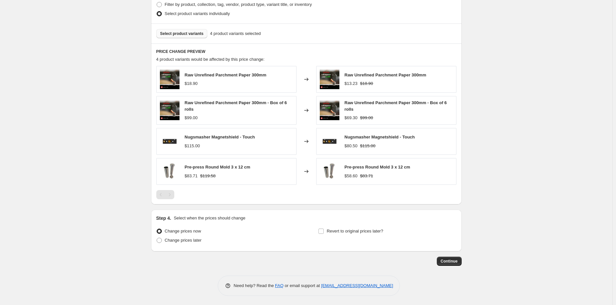
click at [176, 246] on div "Change prices now Change prices later" at bounding box center [225, 237] width 138 height 20
click at [190, 242] on span "Change prices later" at bounding box center [183, 240] width 37 height 5
click at [157, 238] on input "Change prices later" at bounding box center [156, 238] width 0 height 0
radio input "true"
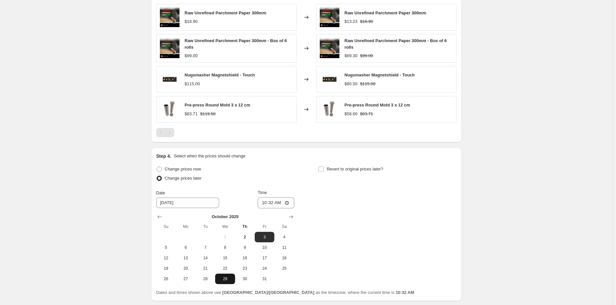
scroll to position [487, 0]
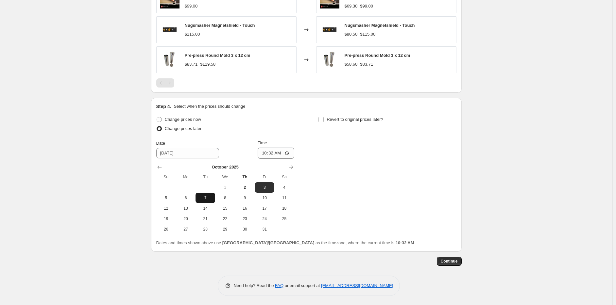
click at [204, 200] on span "7" at bounding box center [205, 197] width 14 height 5
type input "[DATE]"
click at [267, 153] on input "10:32" at bounding box center [275, 153] width 37 height 11
type input "00:00"
click at [350, 114] on div "Step 4. Select when the prices should change Change prices now Change prices la…" at bounding box center [306, 174] width 300 height 143
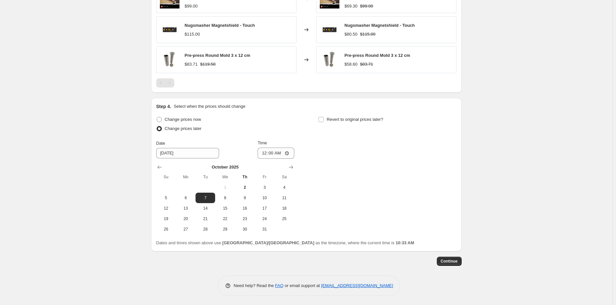
click at [342, 126] on div "Revert to original prices later?" at bounding box center [387, 125] width 138 height 20
click at [346, 119] on span "Revert to original prices later?" at bounding box center [354, 119] width 57 height 5
click at [323, 119] on input "Revert to original prices later?" at bounding box center [320, 119] width 5 height 5
checkbox input "true"
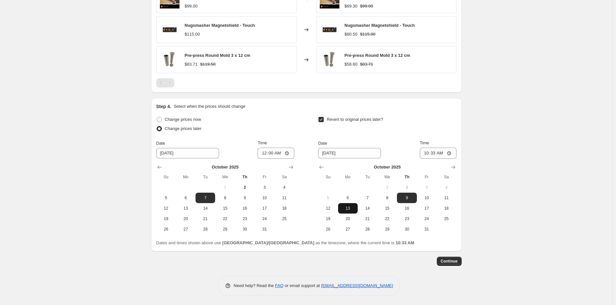
click at [351, 207] on span "13" at bounding box center [347, 208] width 14 height 5
type input "[DATE]"
click at [433, 153] on input "10:33" at bounding box center [438, 153] width 37 height 11
click at [428, 151] on input "10:33" at bounding box center [438, 153] width 37 height 11
type input "23:59"
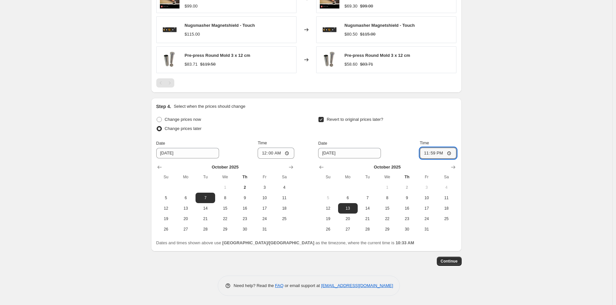
click at [446, 260] on span "Continue" at bounding box center [448, 261] width 17 height 5
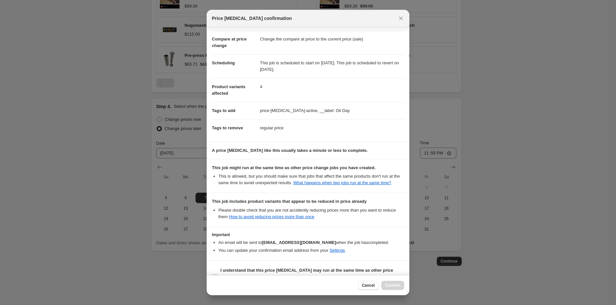
scroll to position [42, 0]
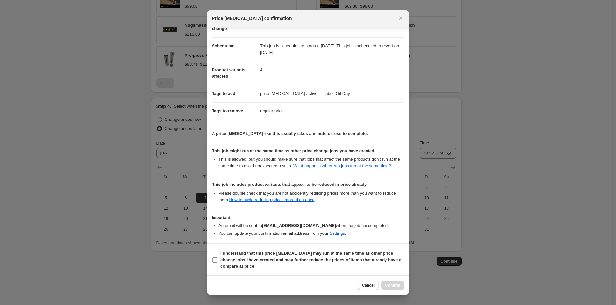
click at [217, 263] on label "I understand that this price [MEDICAL_DATA] may run at the same time as other p…" at bounding box center [308, 260] width 192 height 22
click at [217, 263] on input "I understand that this price [MEDICAL_DATA] may run at the same time as other p…" at bounding box center [214, 259] width 5 height 5
checkbox input "true"
click at [390, 287] on span "Confirm" at bounding box center [392, 285] width 15 height 5
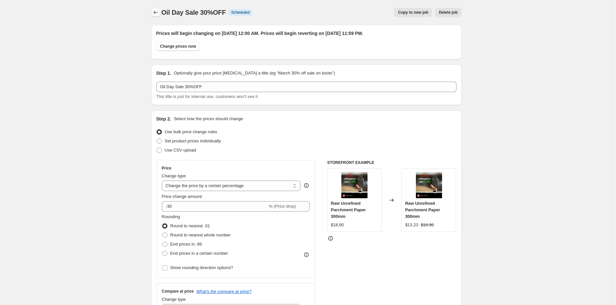
click at [158, 15] on icon "Price change jobs" at bounding box center [155, 12] width 7 height 7
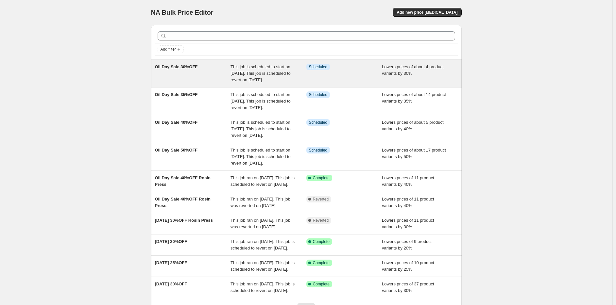
click at [243, 83] on div "This job is scheduled to start on [DATE]. This job is scheduled to revert on [D…" at bounding box center [268, 74] width 76 height 20
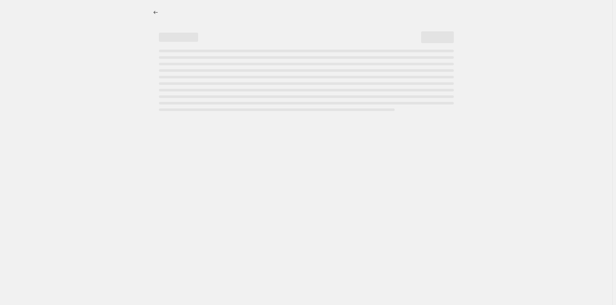
select select "percentage"
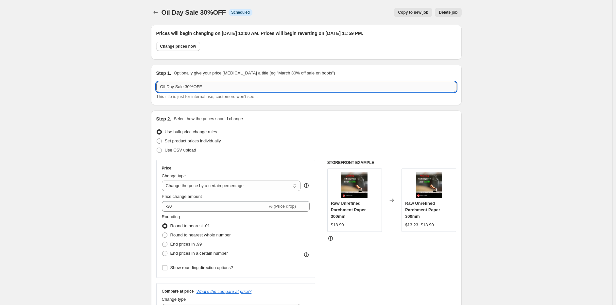
click at [186, 87] on input "Oil Day Sale 30%OFF" at bounding box center [306, 87] width 300 height 10
type input "Oil Day Sale 20%OFF"
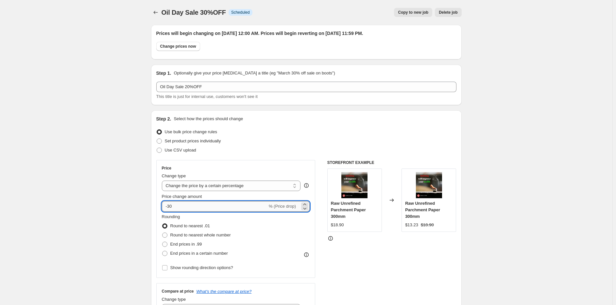
click at [169, 206] on input "-30" at bounding box center [215, 206] width 106 height 10
click at [170, 206] on input "-30" at bounding box center [215, 206] width 106 height 10
type input "-20"
drag, startPoint x: 544, startPoint y: 246, endPoint x: 554, endPoint y: 218, distance: 29.8
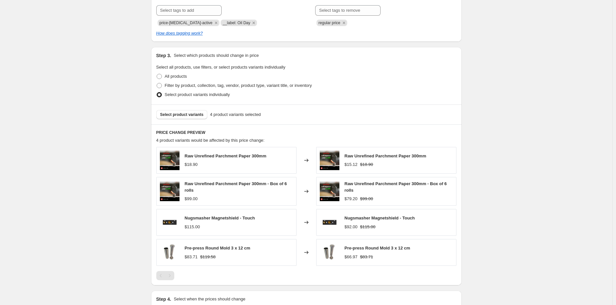
scroll to position [331, 0]
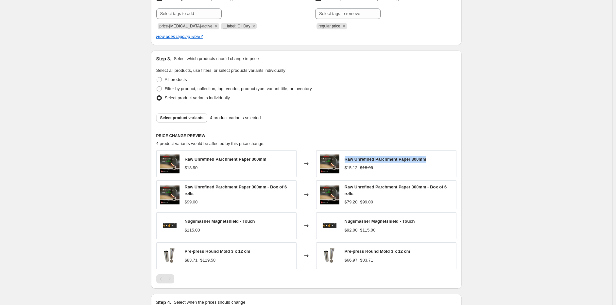
drag, startPoint x: 353, startPoint y: 158, endPoint x: 431, endPoint y: 159, distance: 78.1
click at [431, 159] on div "Raw Unrefined Parchment Paper 300mm $15.12 $18.90" at bounding box center [386, 163] width 140 height 27
copy span "Raw Unrefined Parchment Paper 300mm"
click at [188, 115] on span "Select product variants" at bounding box center [181, 117] width 43 height 5
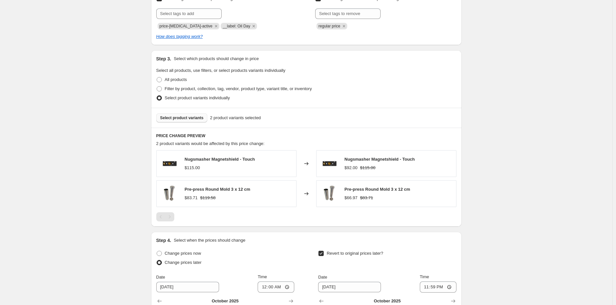
scroll to position [397, 0]
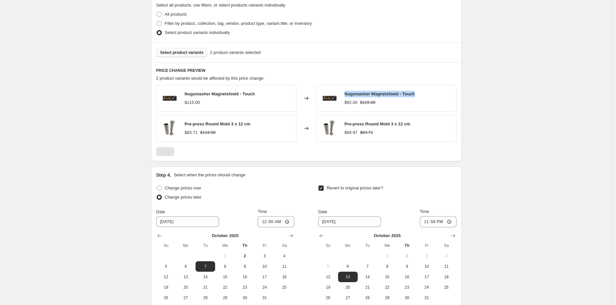
drag, startPoint x: 348, startPoint y: 94, endPoint x: 423, endPoint y: 94, distance: 74.8
click at [423, 94] on div "Nugsmasher Magnetshield - Touch $92.00 $115.00" at bounding box center [386, 98] width 140 height 27
copy span "Nugsmasher Magnetshield - Touch"
click at [192, 52] on span "Select product variants" at bounding box center [181, 52] width 43 height 5
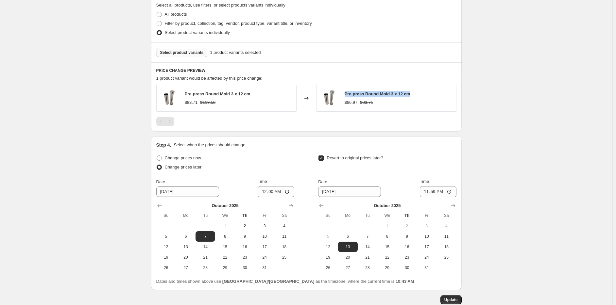
drag, startPoint x: 346, startPoint y: 94, endPoint x: 427, endPoint y: 97, distance: 80.4
click at [427, 97] on div "Pre-press Round Mold 3 x 12 cm $66.97 $83.71" at bounding box center [386, 98] width 140 height 27
copy span "Pre-press Round Mold 3 x 12 cm"
click at [179, 56] on button "Select product variants" at bounding box center [181, 52] width 51 height 9
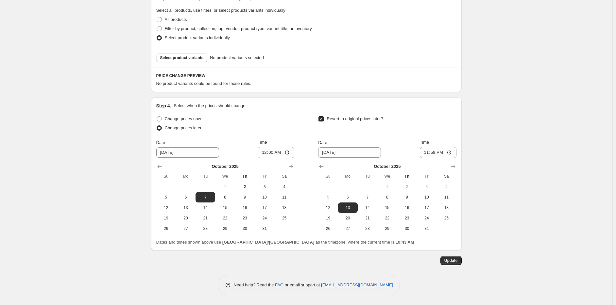
scroll to position [391, 0]
click at [180, 49] on div "Select product variants No product variants selected" at bounding box center [306, 58] width 310 height 20
click at [183, 57] on span "Select product variants" at bounding box center [181, 58] width 43 height 5
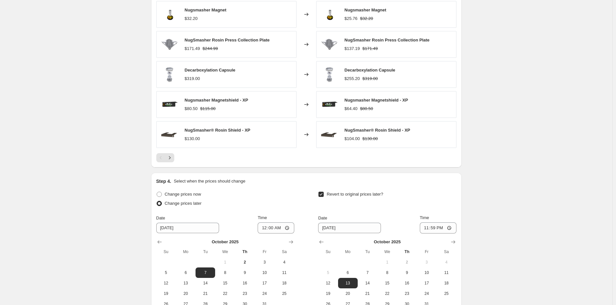
scroll to position [555, 0]
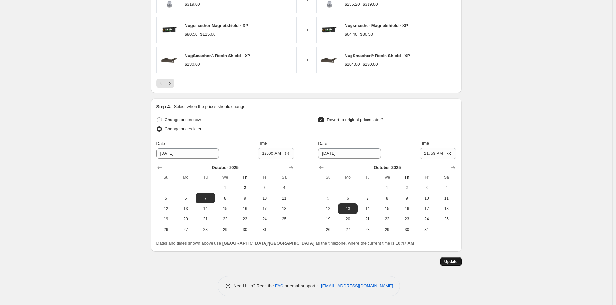
click at [457, 257] on button "Update" at bounding box center [450, 261] width 21 height 9
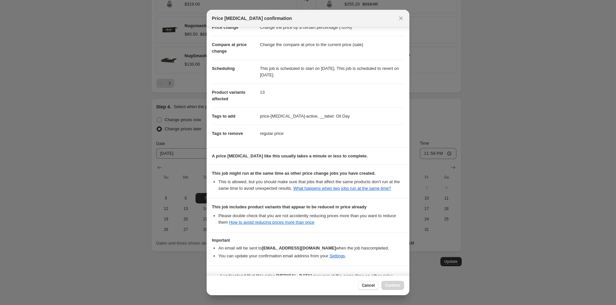
scroll to position [42, 0]
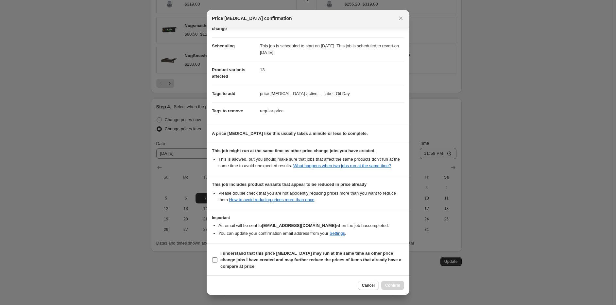
click at [224, 258] on b "I understand that this price [MEDICAL_DATA] may run at the same time as other p…" at bounding box center [310, 260] width 181 height 18
click at [217, 258] on input "I understand that this price [MEDICAL_DATA] may run at the same time as other p…" at bounding box center [214, 259] width 5 height 5
checkbox input "true"
click at [396, 285] on span "Confirm" at bounding box center [392, 285] width 15 height 5
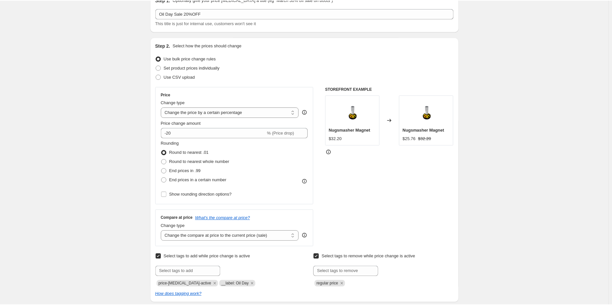
scroll to position [0, 0]
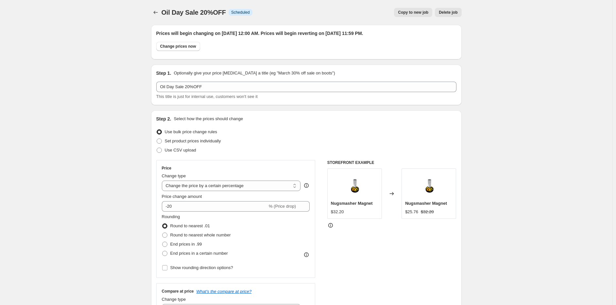
click at [164, 14] on span "Oil Day Sale 20%OFF" at bounding box center [193, 12] width 64 height 7
click at [157, 11] on icon "Price change jobs" at bounding box center [155, 12] width 7 height 7
